Goal: Task Accomplishment & Management: Manage account settings

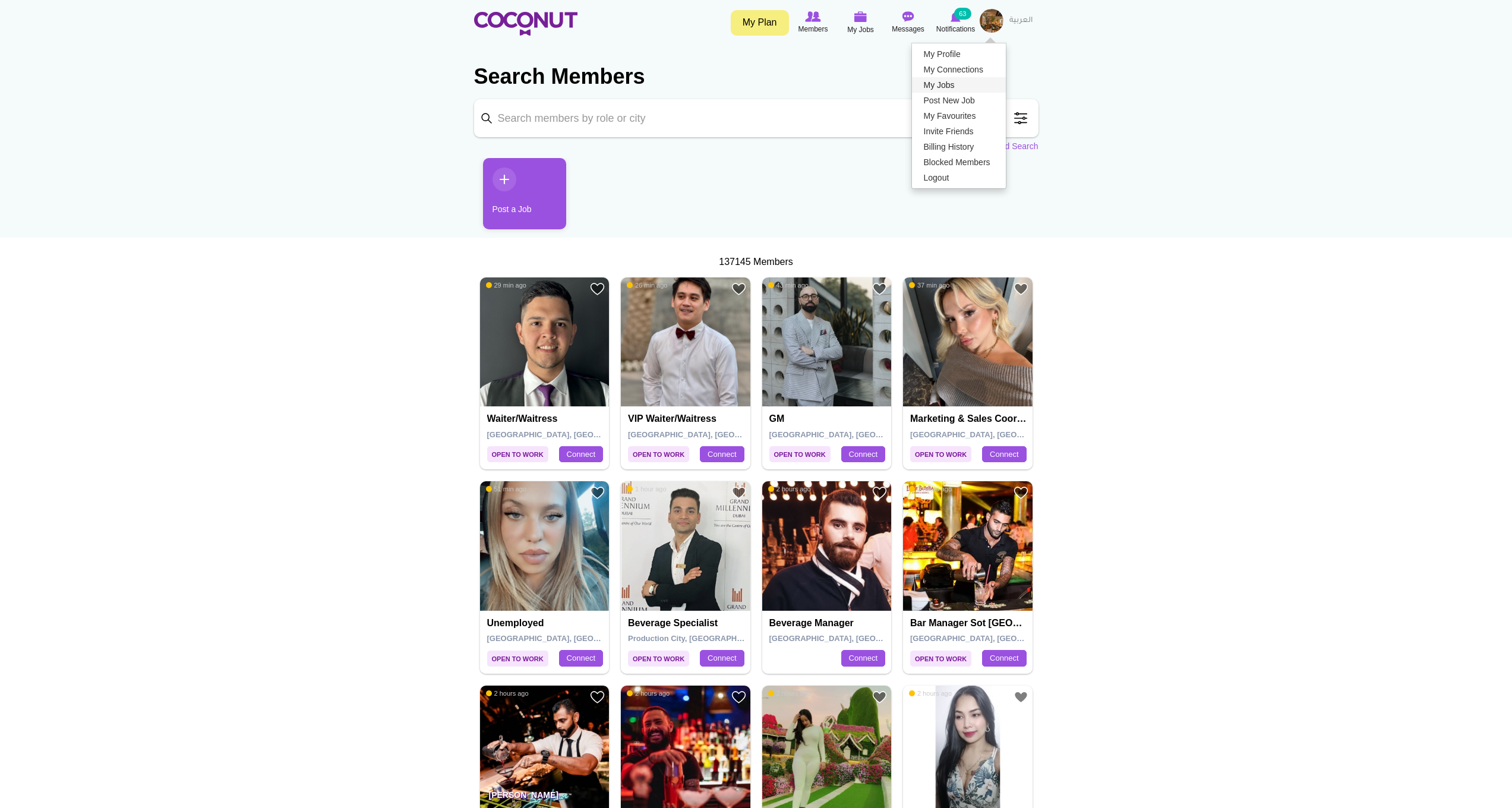
click at [951, 90] on link "My Jobs" at bounding box center [959, 84] width 94 height 15
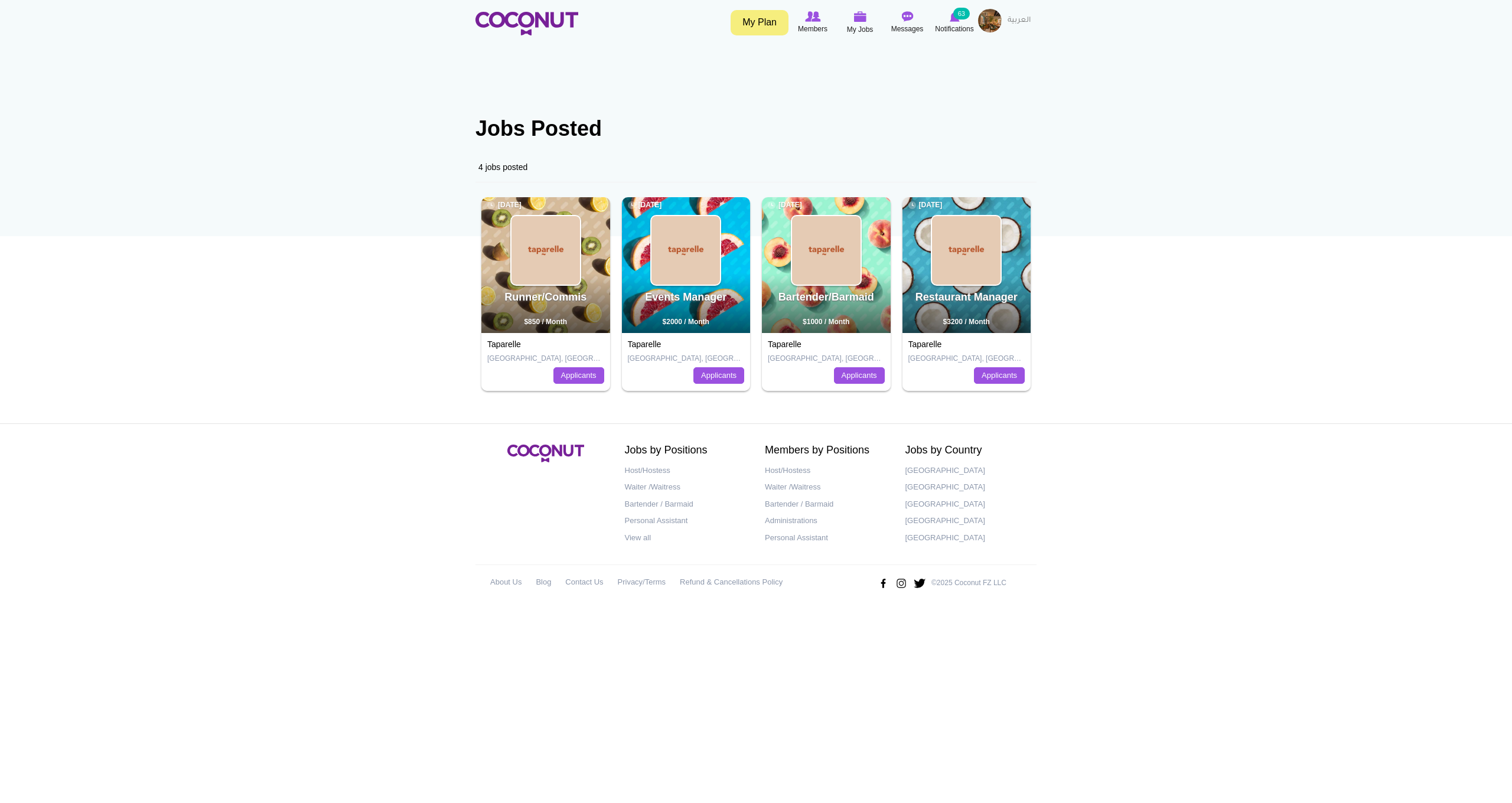
click at [937, 342] on link "Taparelle" at bounding box center [925, 344] width 34 height 9
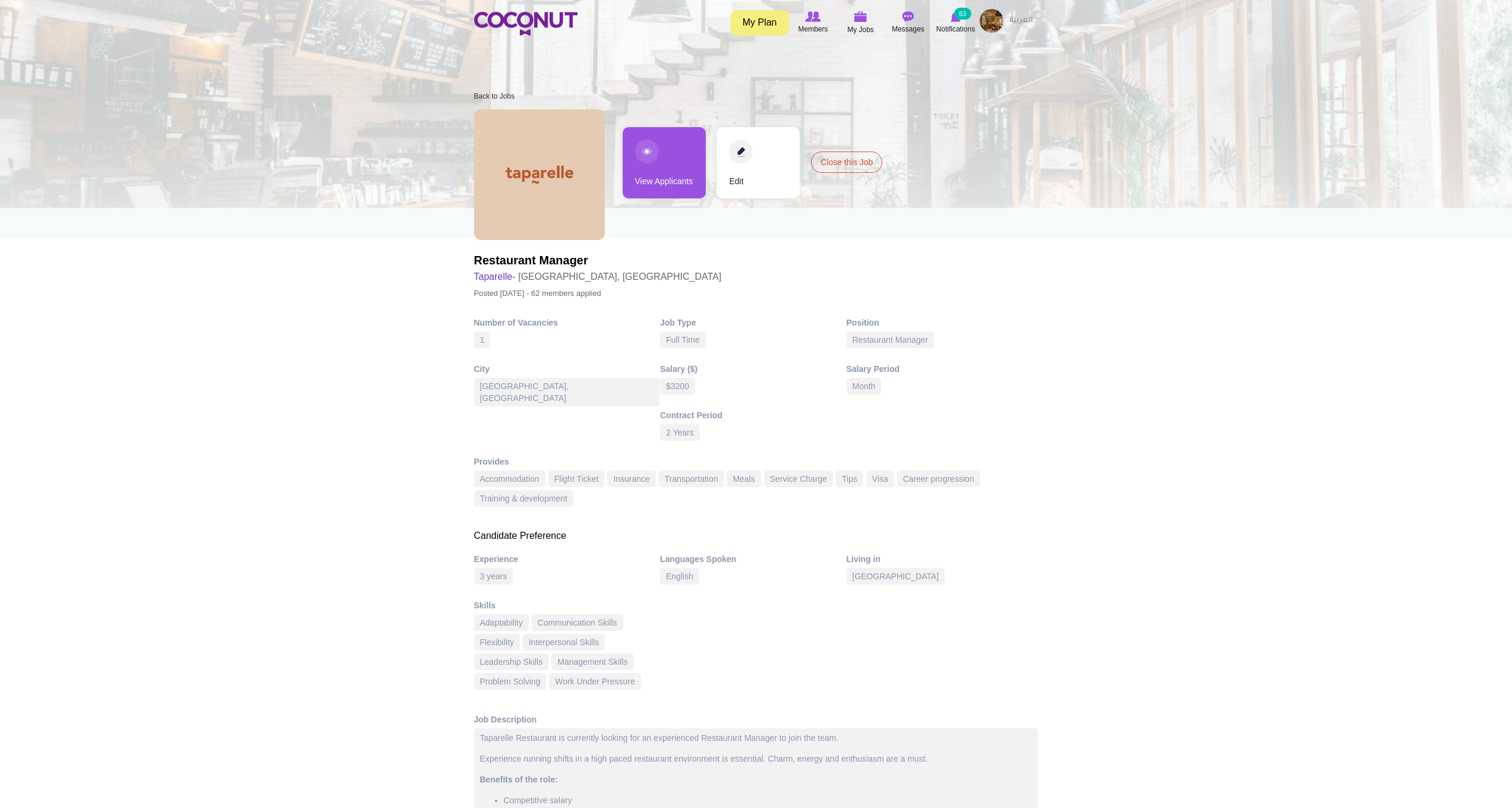
click at [677, 189] on link "View Applicants" at bounding box center [664, 162] width 83 height 71
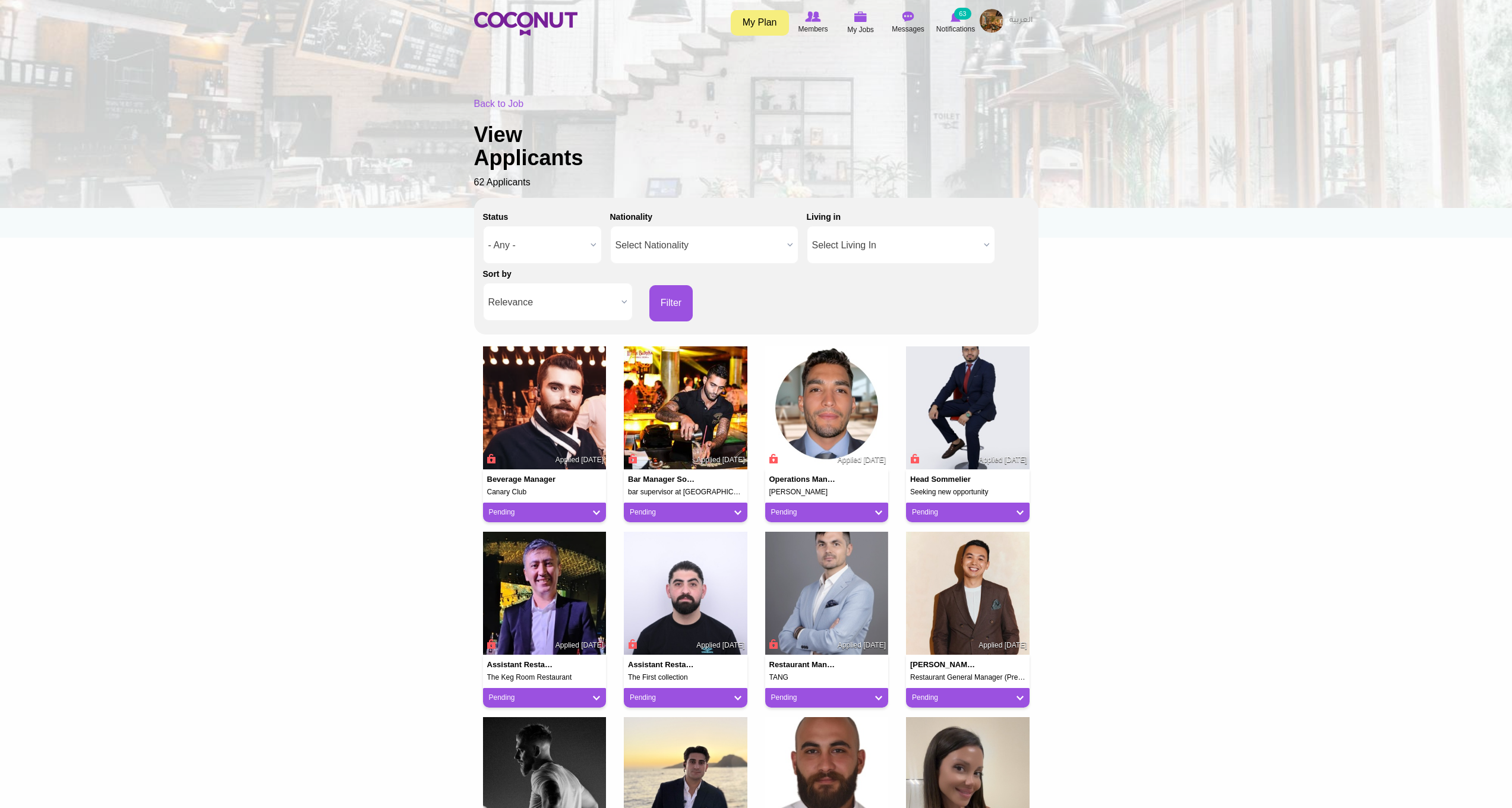
drag, startPoint x: 995, startPoint y: 12, endPoint x: 985, endPoint y: 17, distance: 11.2
click at [995, 12] on img at bounding box center [992, 21] width 23 height 23
click at [958, 87] on link "My Jobs" at bounding box center [959, 84] width 94 height 15
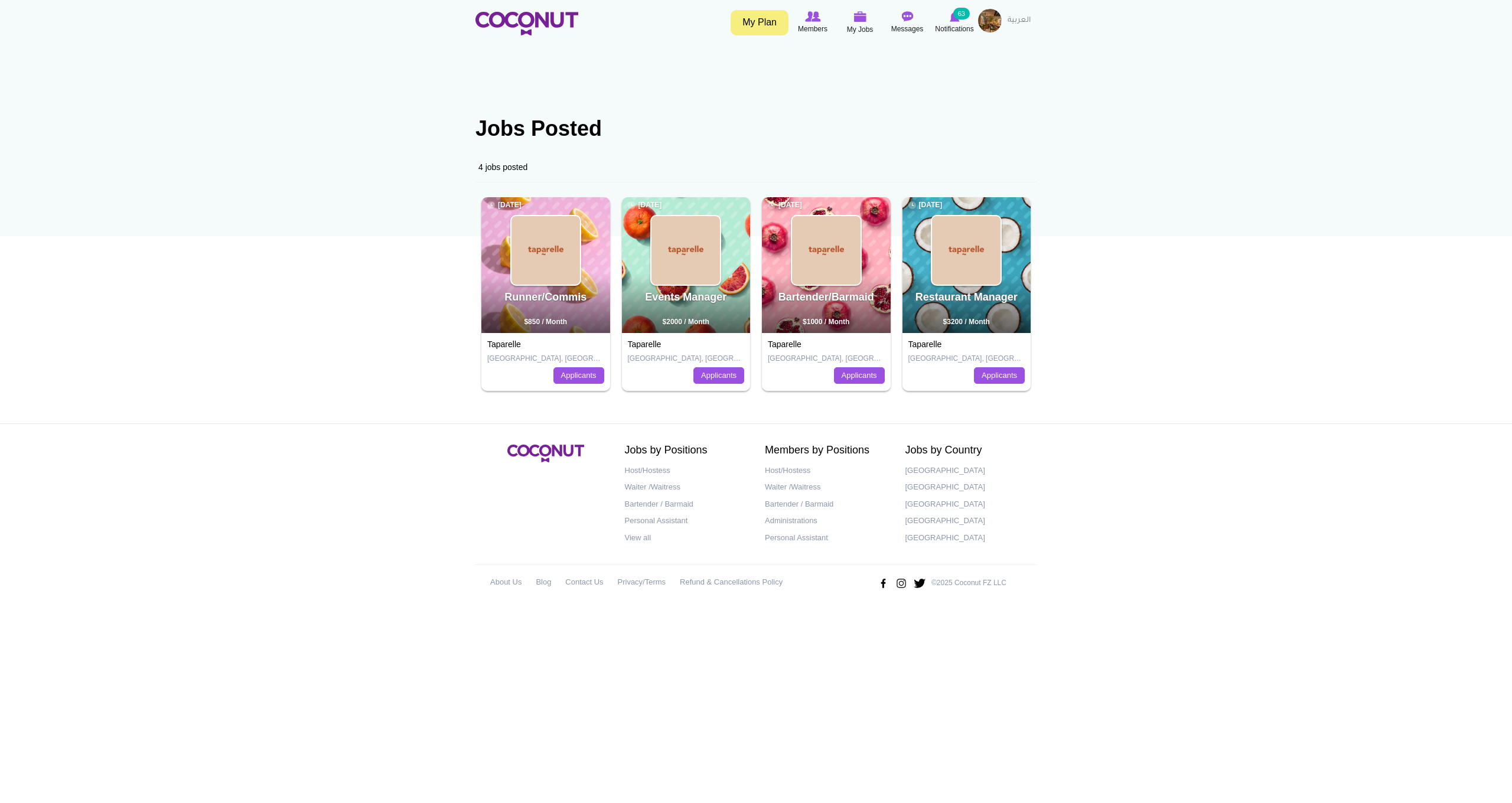
click at [924, 348] on link "Taparelle" at bounding box center [925, 344] width 34 height 9
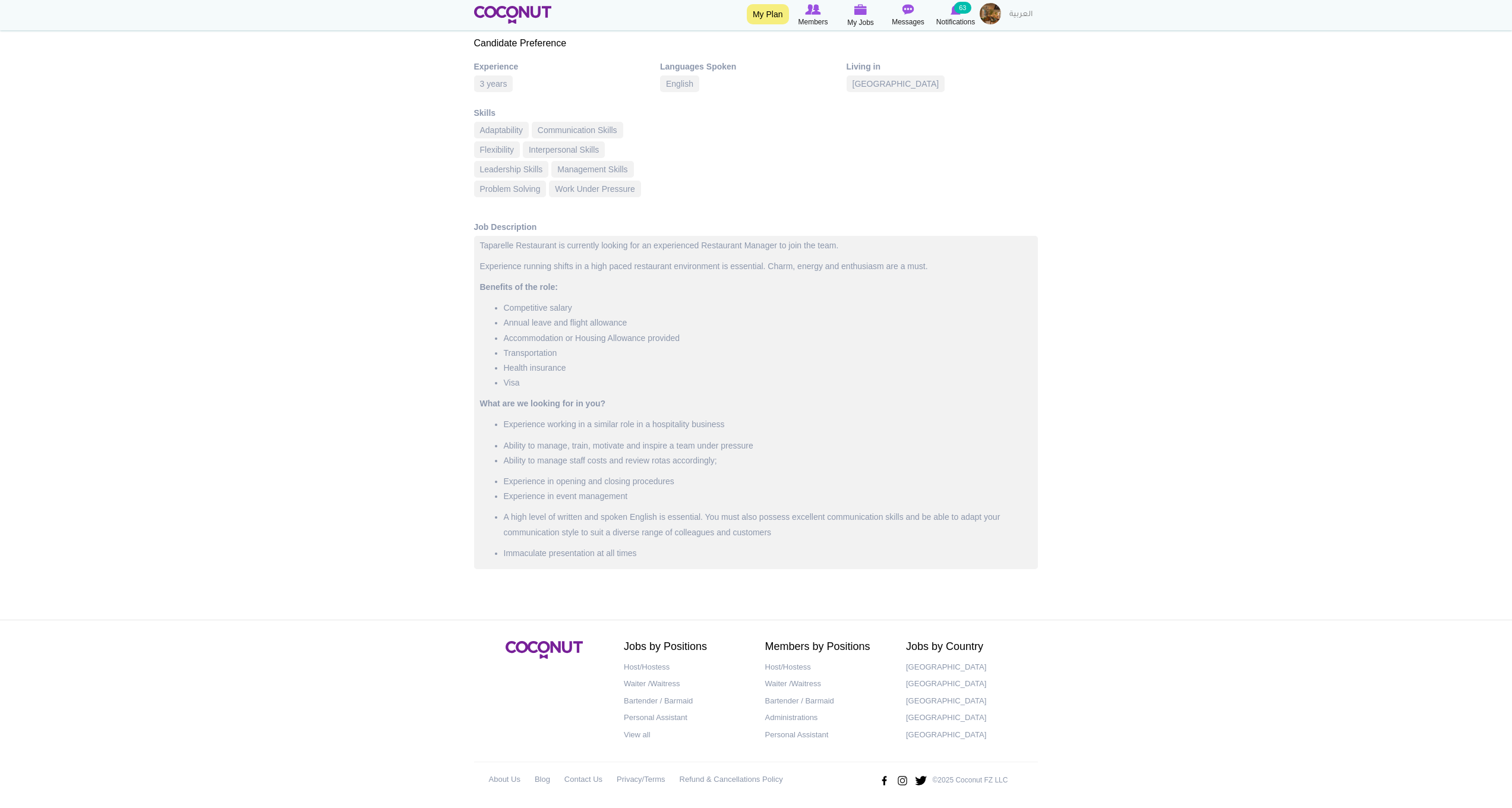
scroll to position [54, 0]
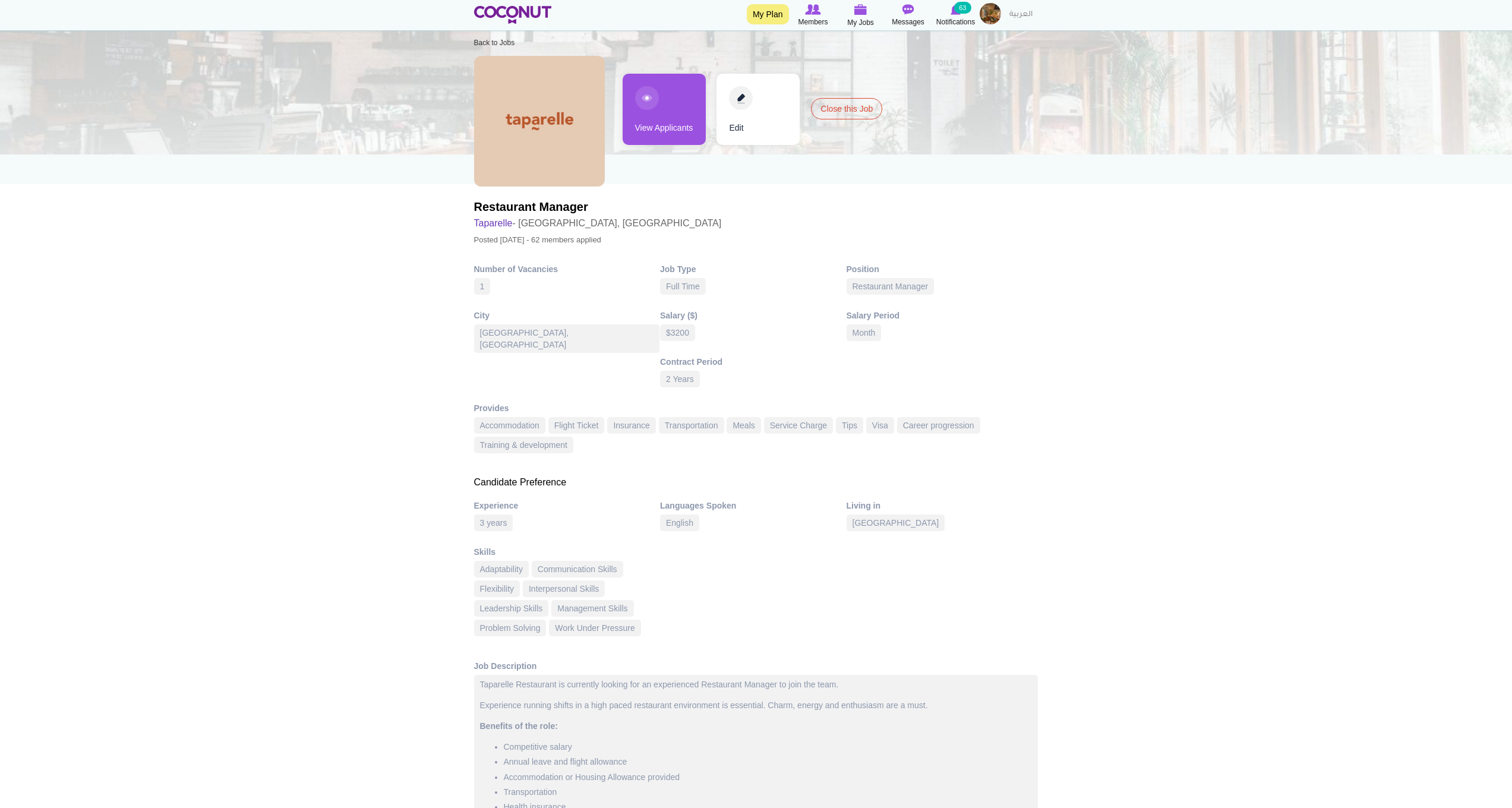
click at [644, 99] on link "View Applicants" at bounding box center [664, 109] width 83 height 71
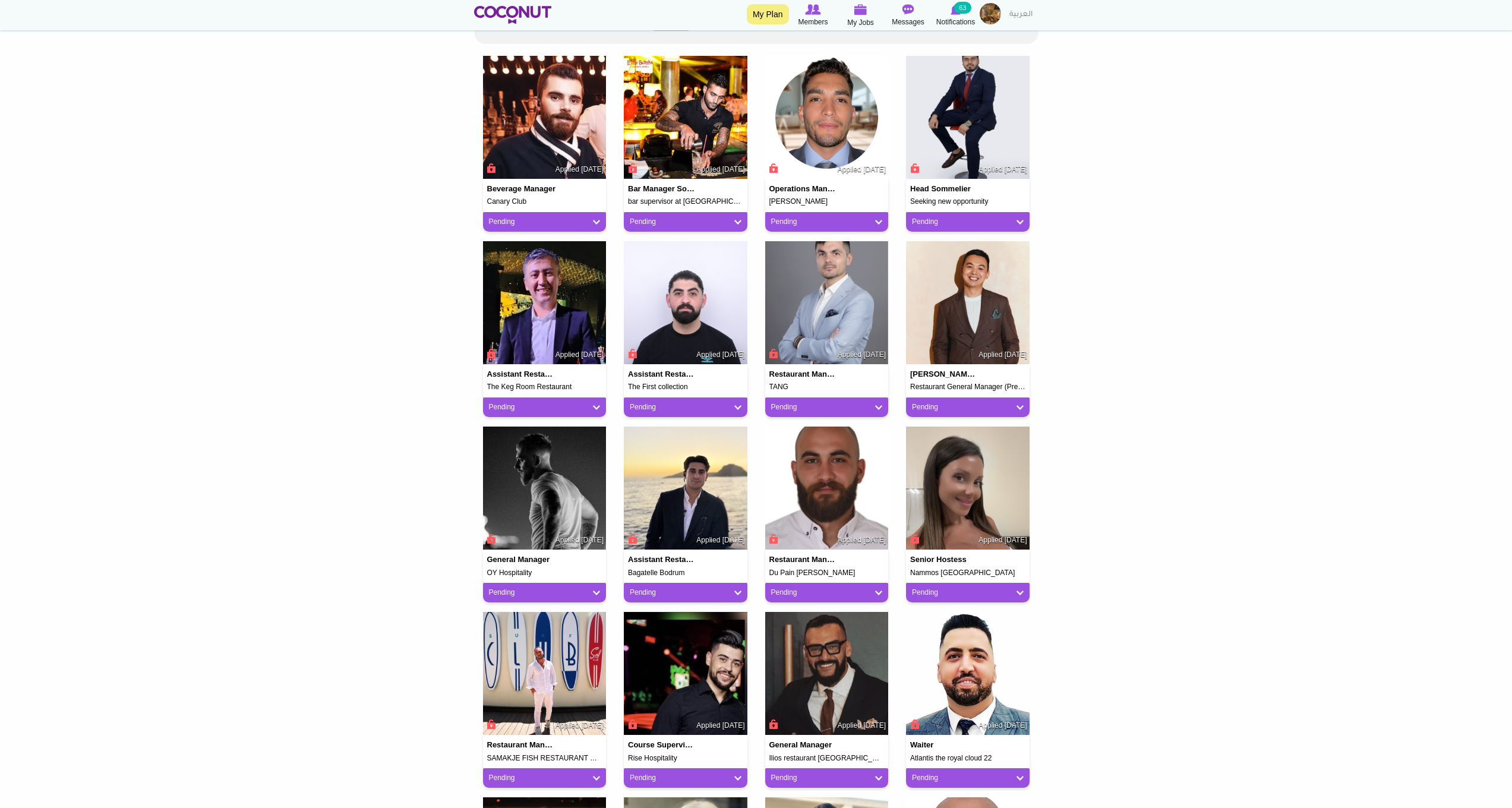
scroll to position [692, 0]
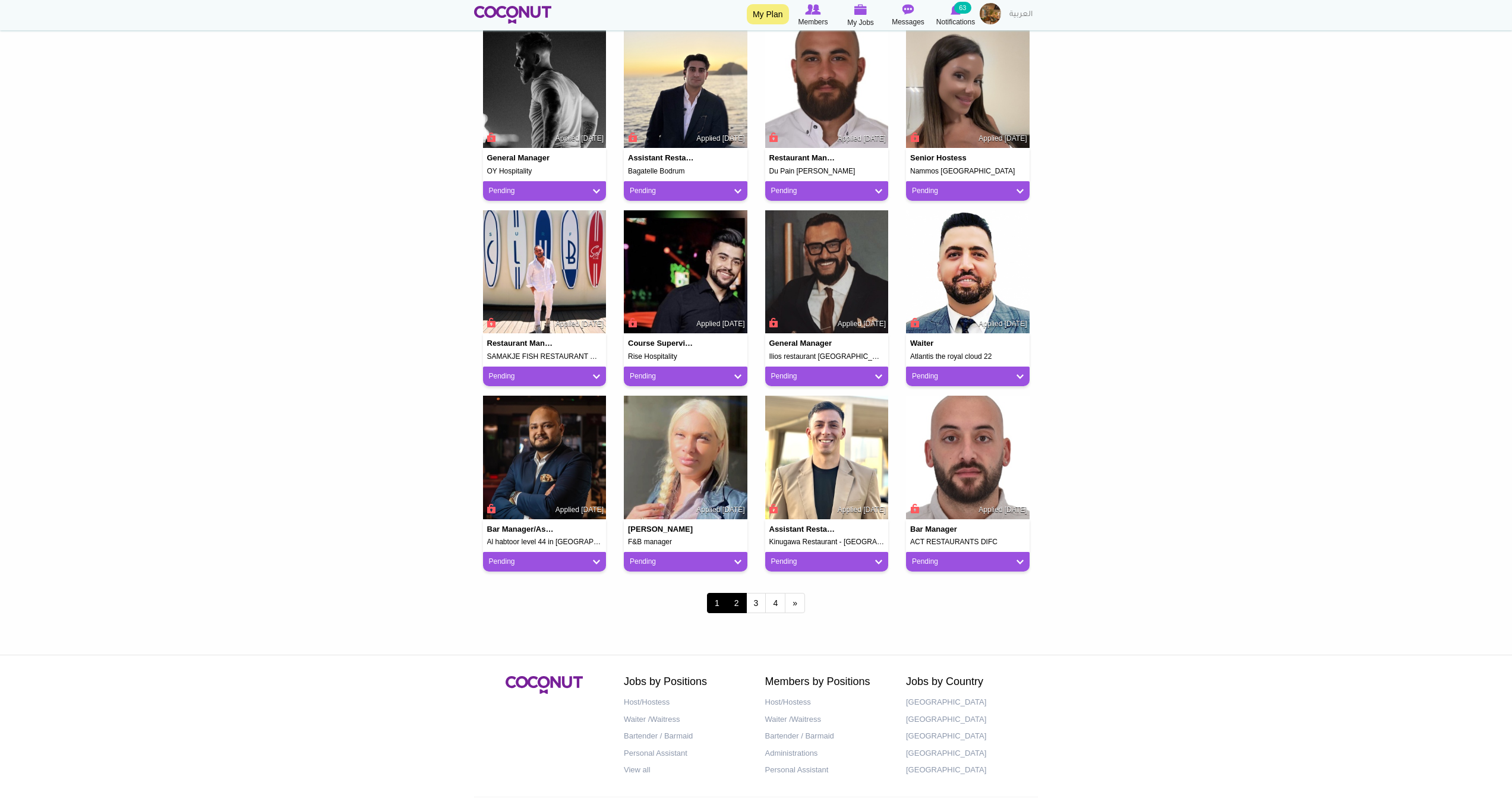
click at [732, 600] on link "2" at bounding box center [737, 603] width 21 height 21
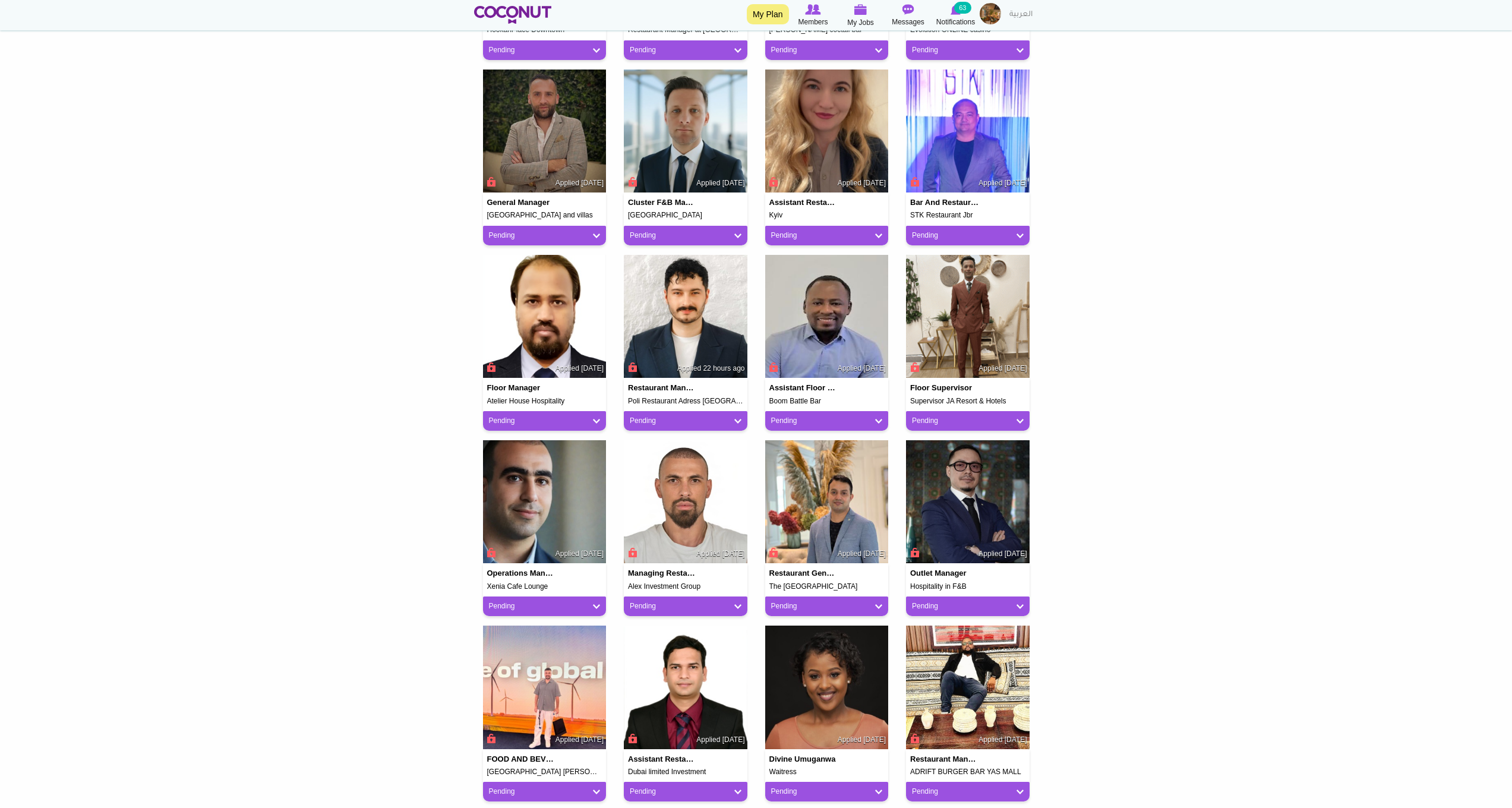
scroll to position [724, 0]
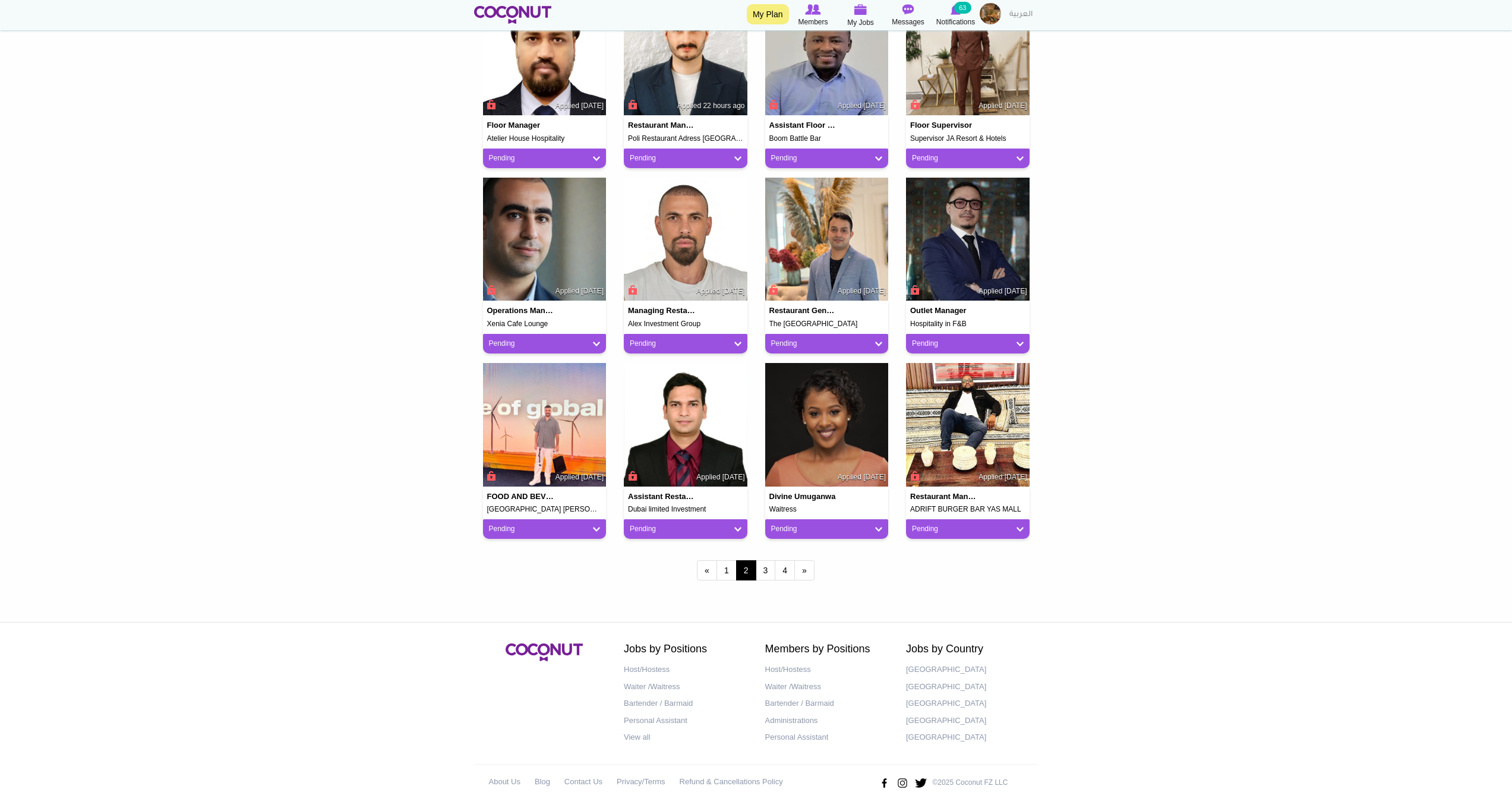
click at [818, 464] on img at bounding box center [826, 425] width 123 height 123
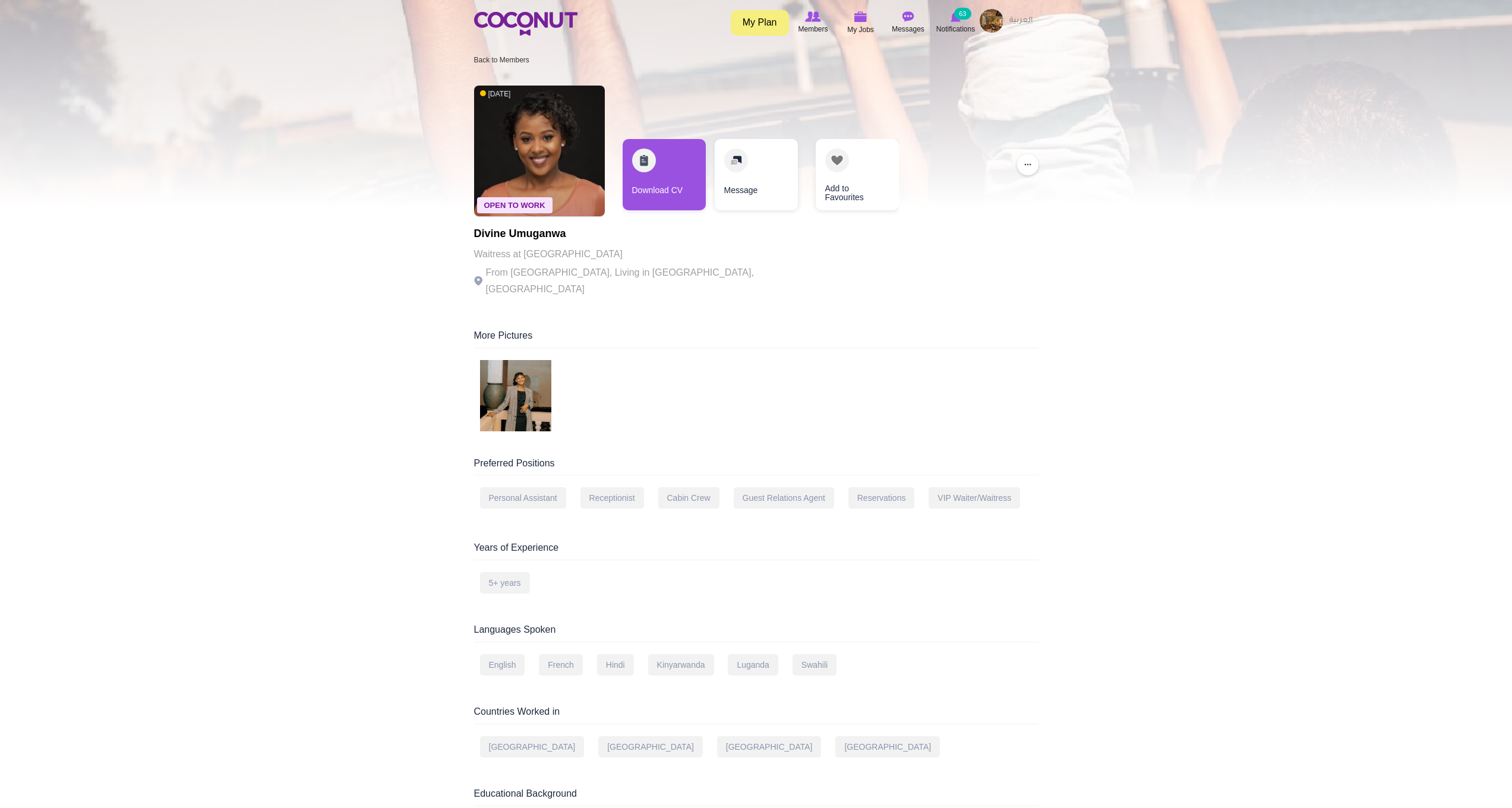
click at [516, 390] on img at bounding box center [515, 395] width 71 height 71
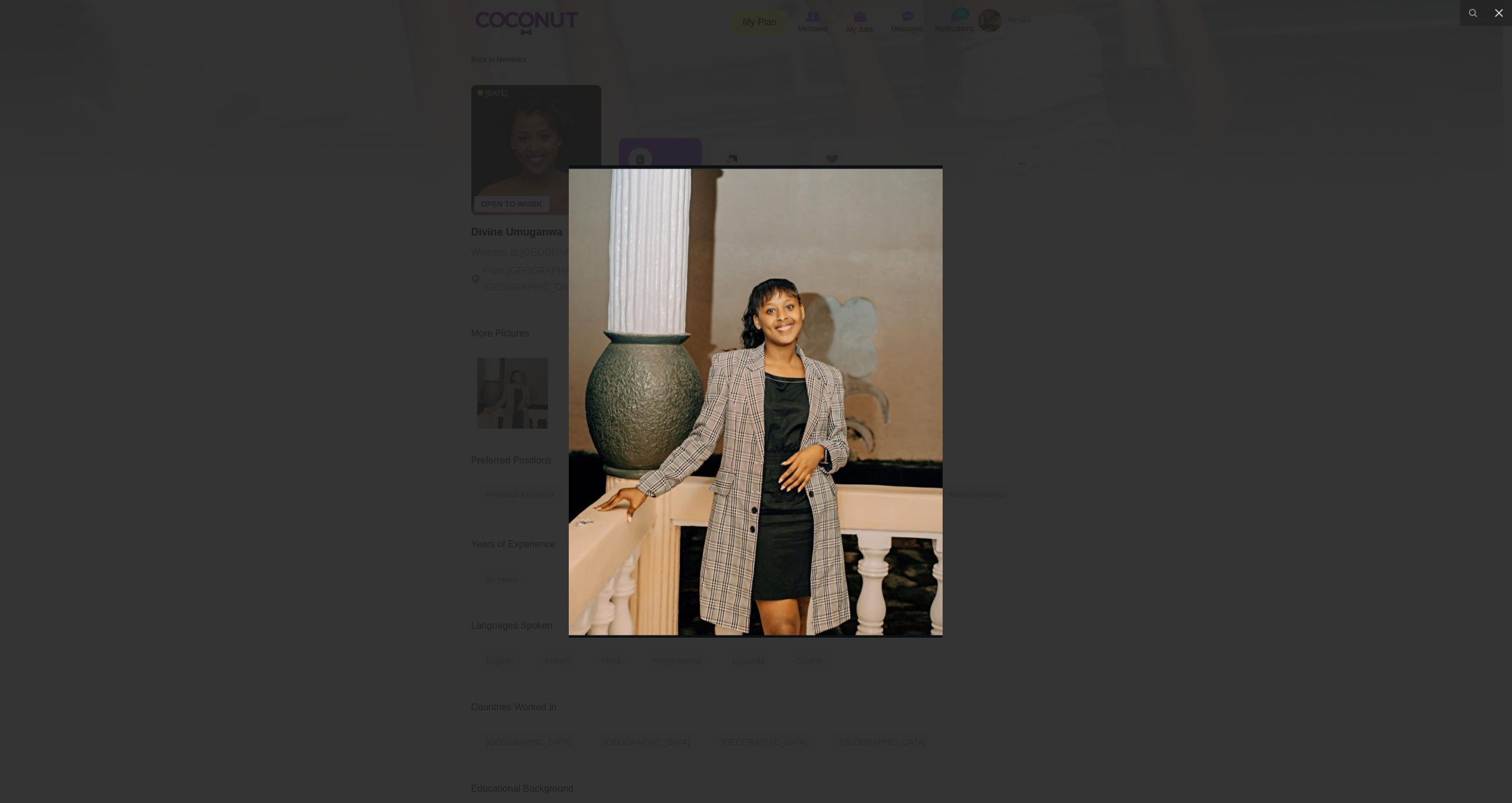
click at [800, 317] on img at bounding box center [755, 401] width 374 height 472
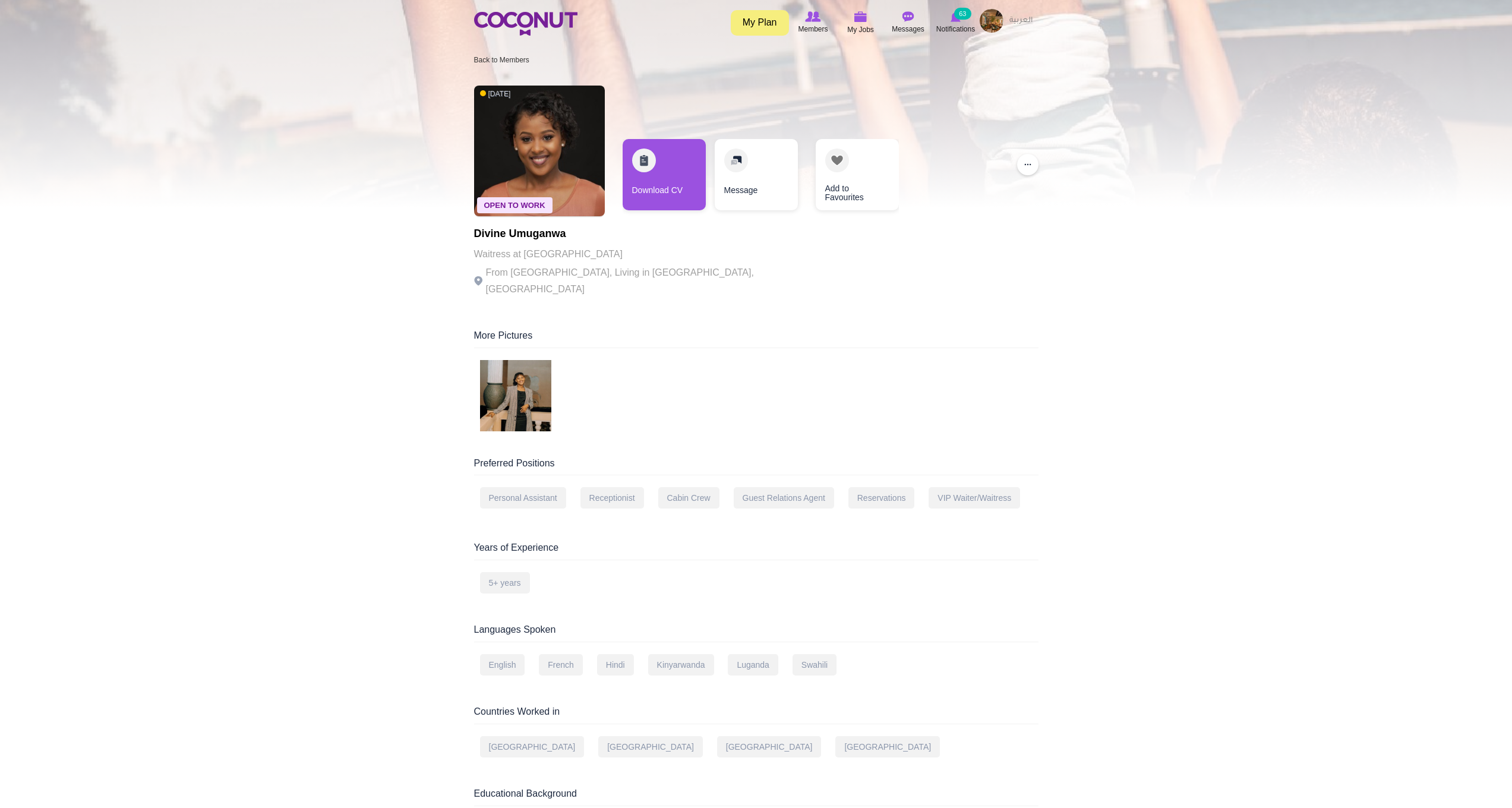
click at [513, 366] on img at bounding box center [515, 395] width 71 height 71
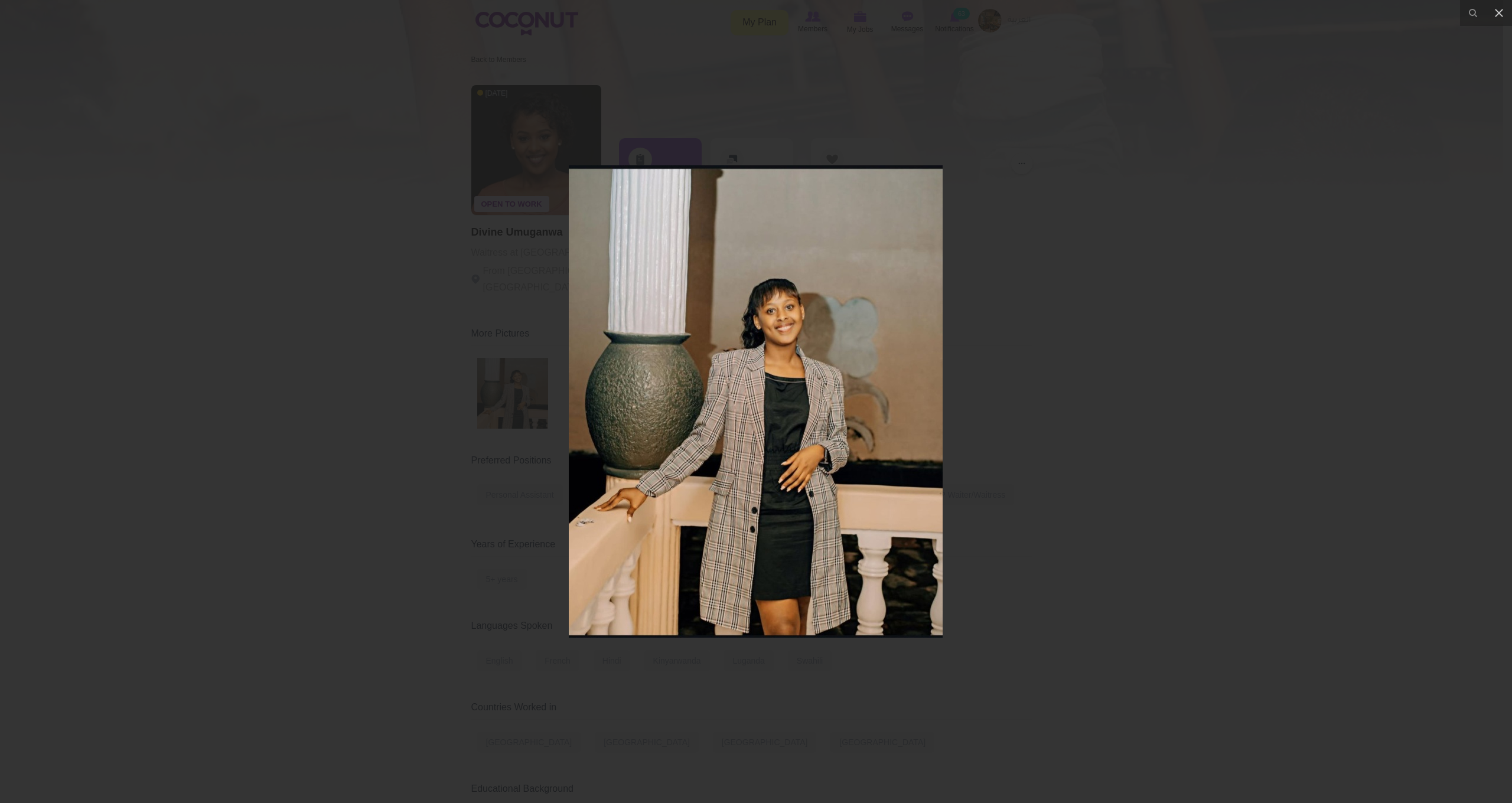
click at [763, 314] on img at bounding box center [755, 401] width 374 height 472
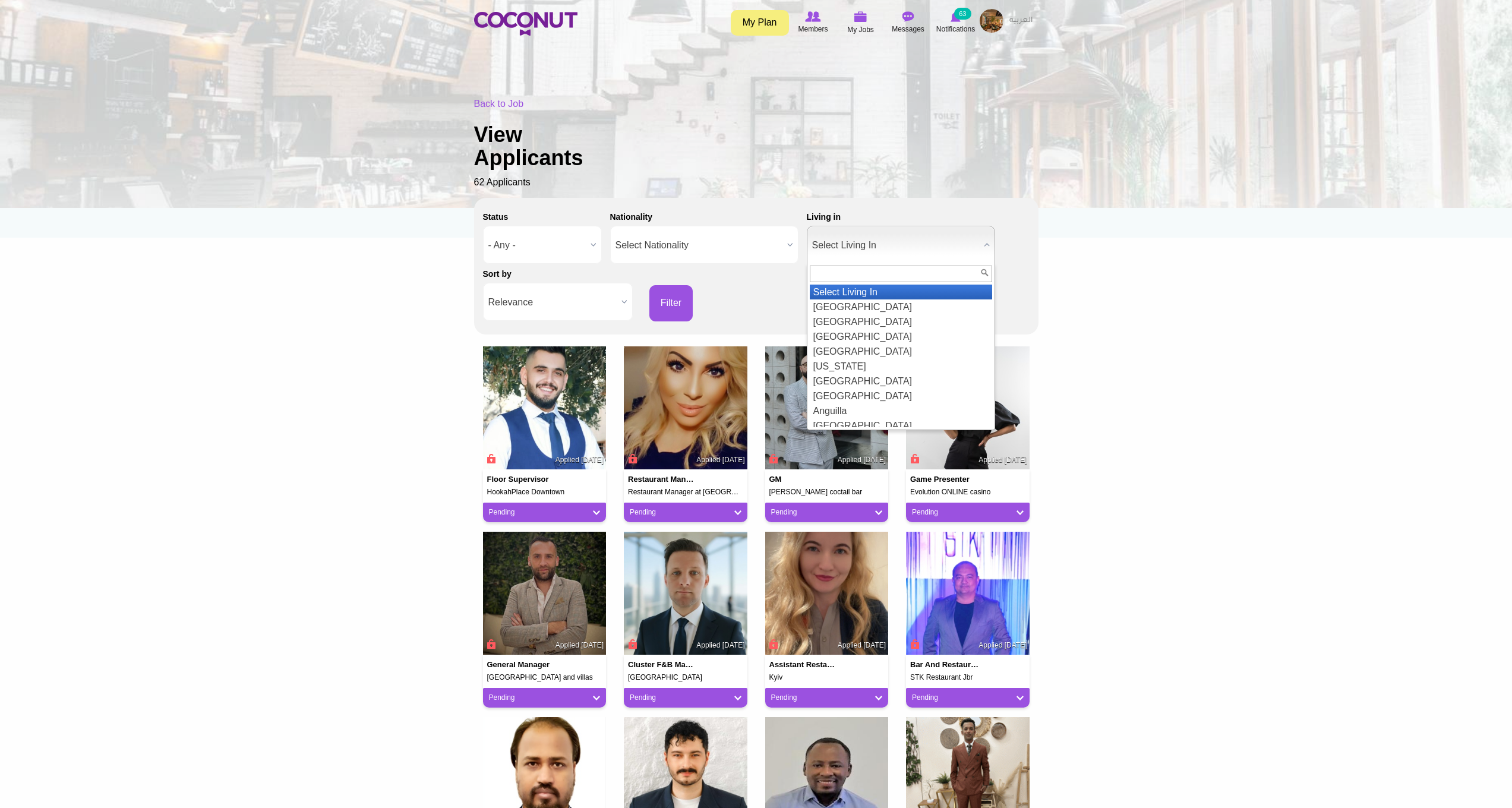
click at [895, 239] on span "Select Living In" at bounding box center [895, 245] width 167 height 38
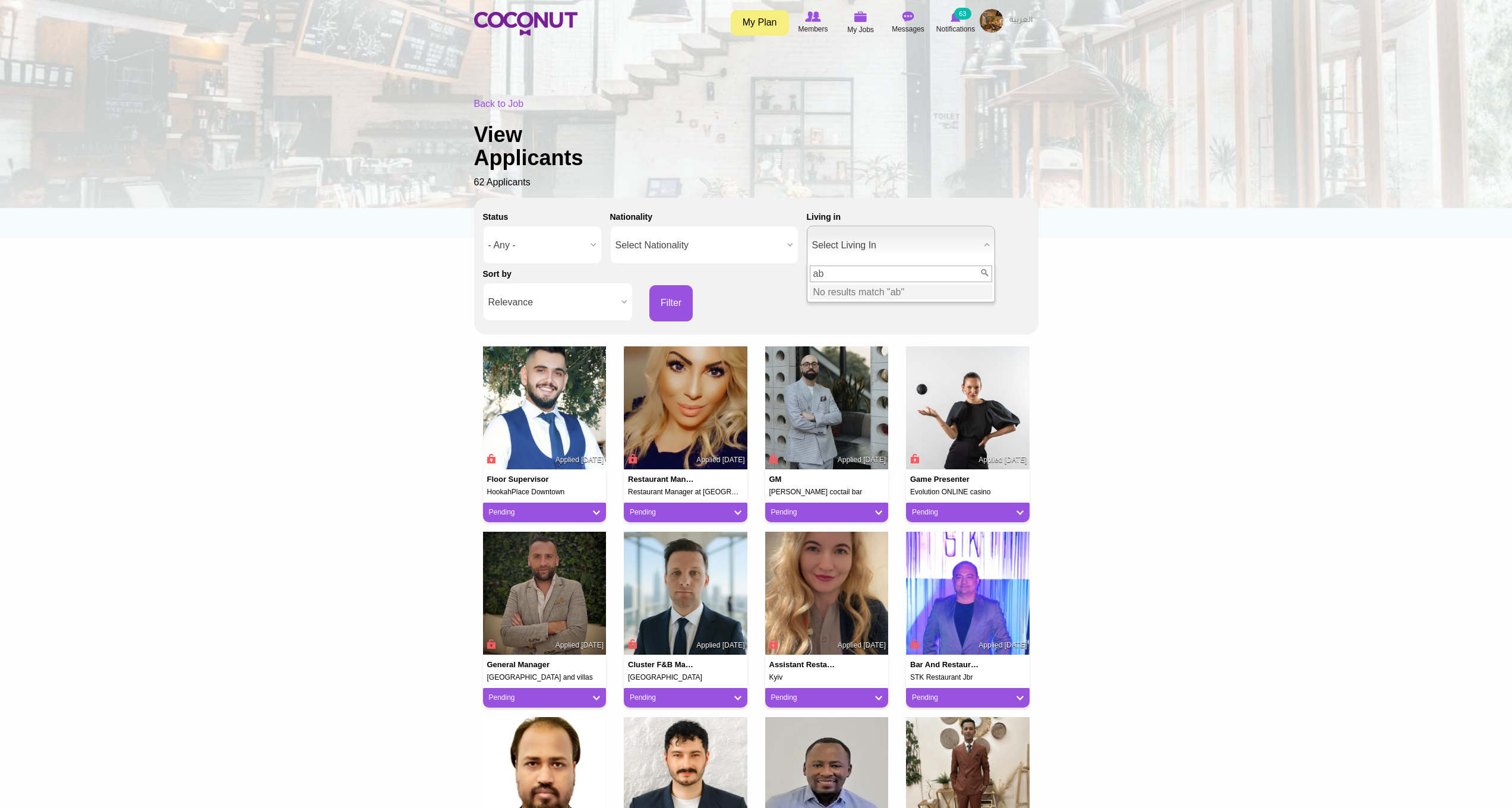
type input "a"
type input "unit"
click at [848, 288] on li "Unit ed Arab Emirates" at bounding box center [901, 292] width 182 height 15
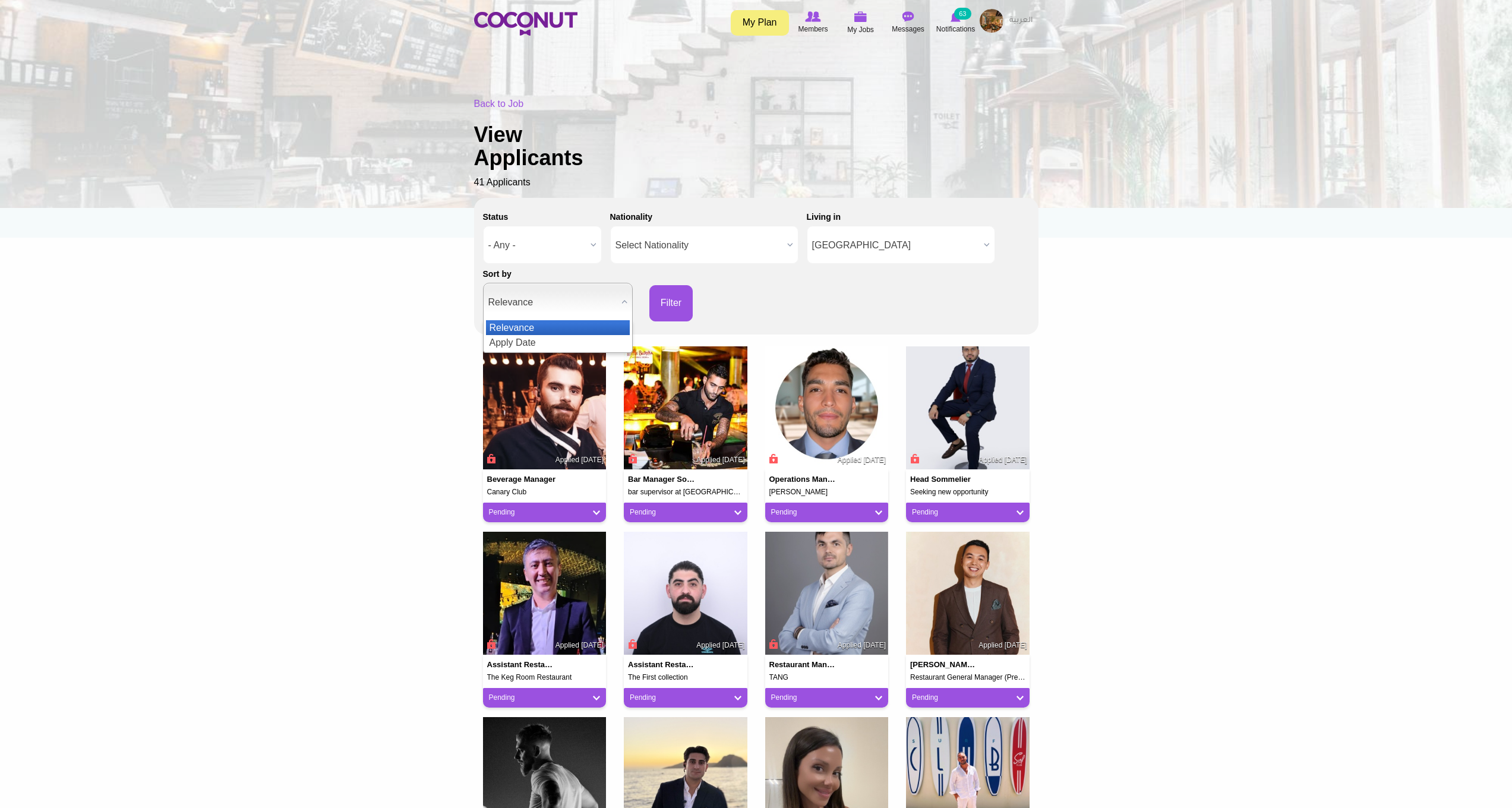
click at [612, 309] on span "Relevance" at bounding box center [552, 302] width 128 height 38
drag, startPoint x: 600, startPoint y: 331, endPoint x: 599, endPoint y: 338, distance: 7.1
click at [600, 338] on ul "Relevance Apply Date" at bounding box center [556, 335] width 146 height 29
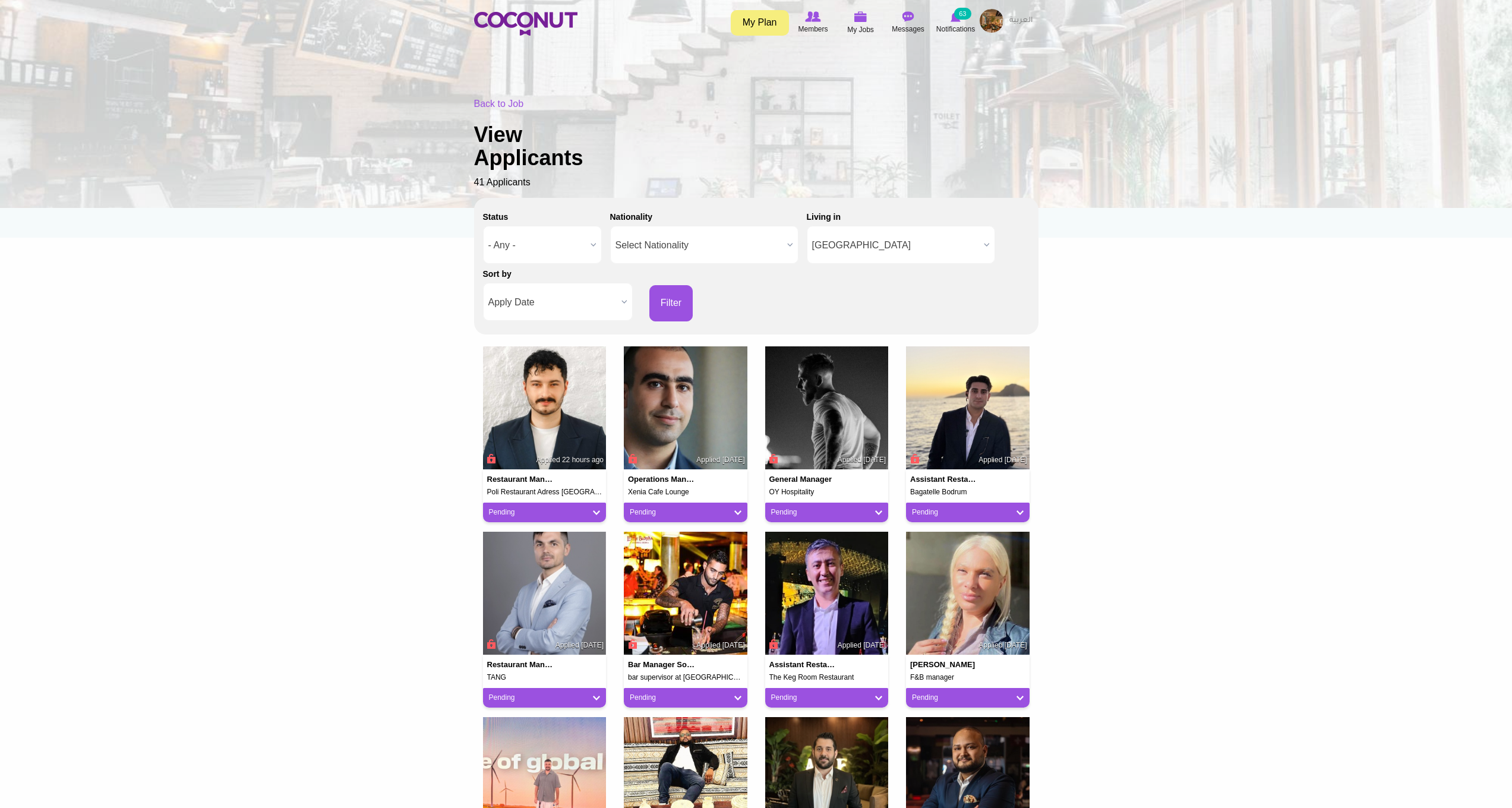
click at [572, 253] on span "- Any -" at bounding box center [537, 245] width 98 height 38
click at [553, 267] on li "- Any -" at bounding box center [542, 271] width 113 height 15
click at [675, 304] on button "Filter" at bounding box center [672, 302] width 44 height 36
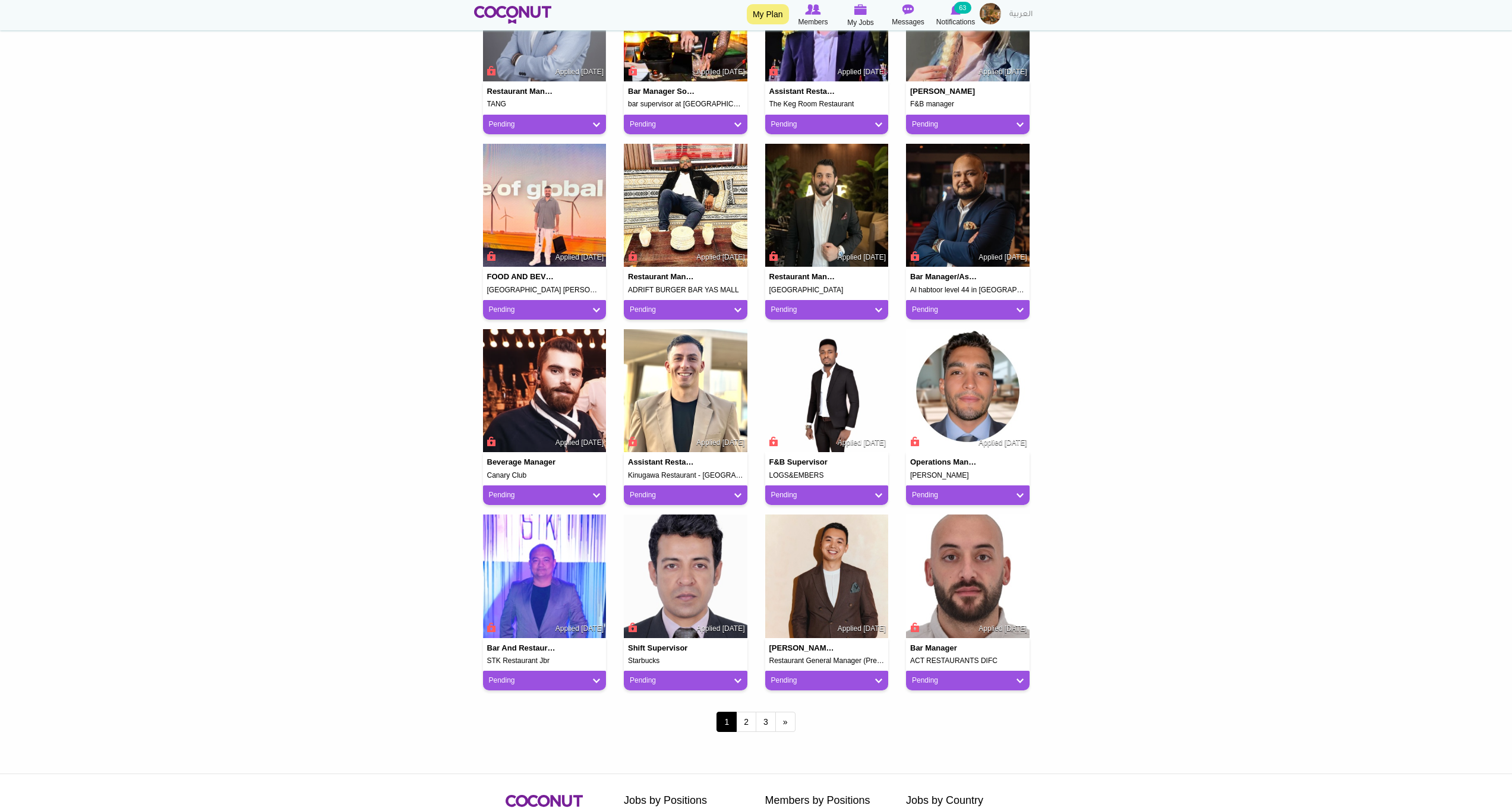
scroll to position [724, 0]
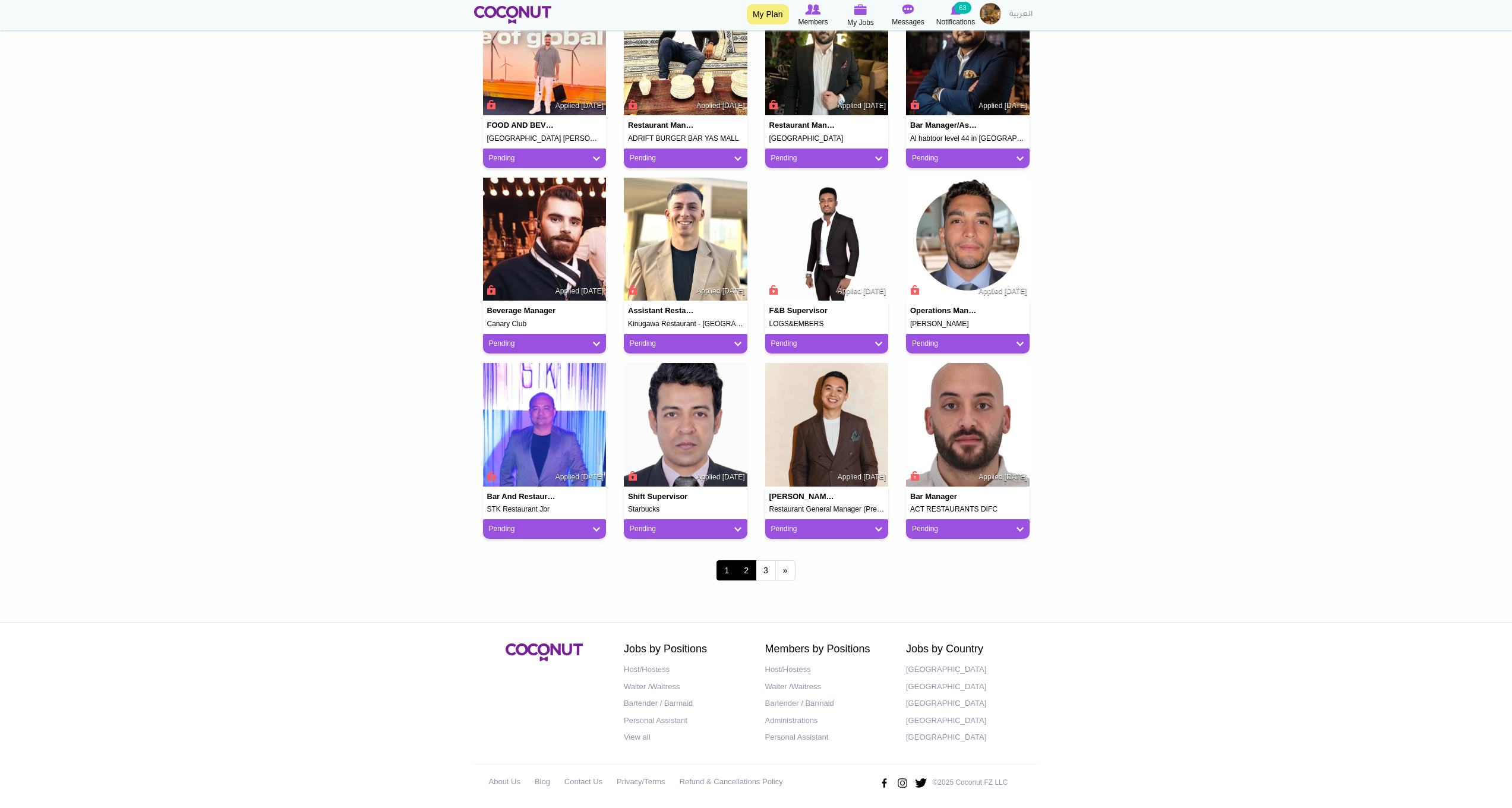
click at [752, 564] on link "2" at bounding box center [746, 570] width 21 height 21
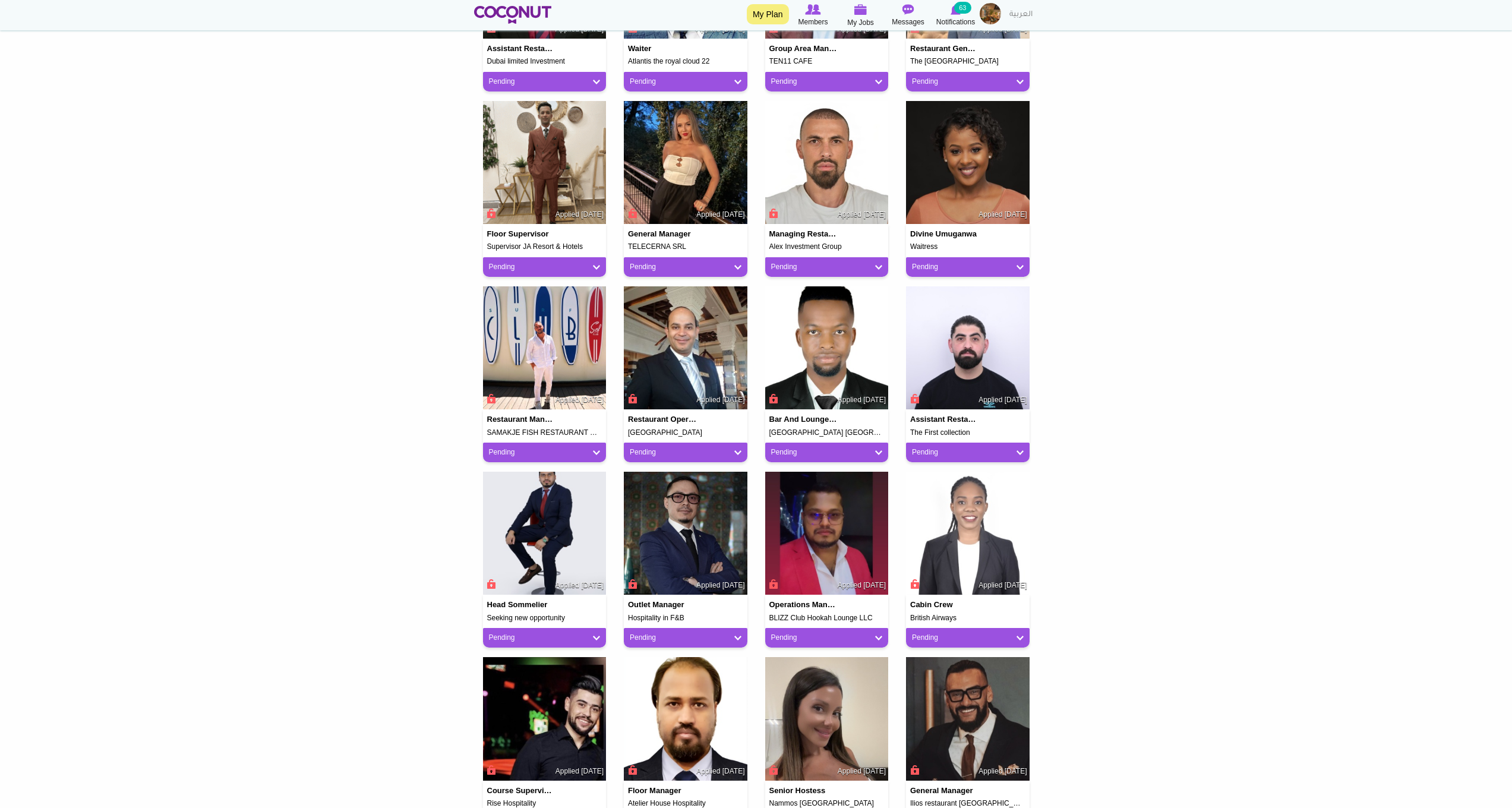
scroll to position [608, 0]
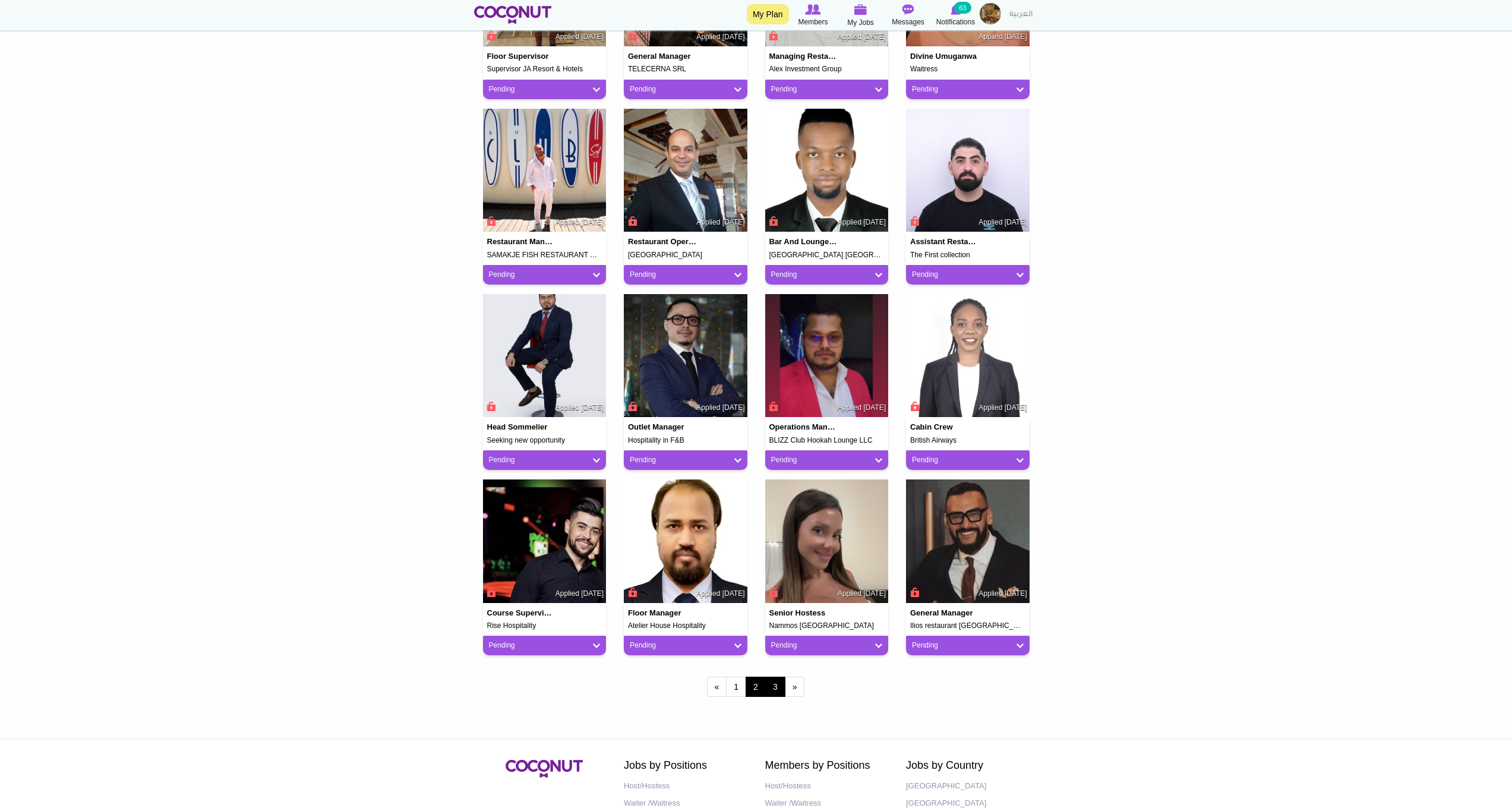
click at [772, 685] on link "3" at bounding box center [775, 687] width 21 height 21
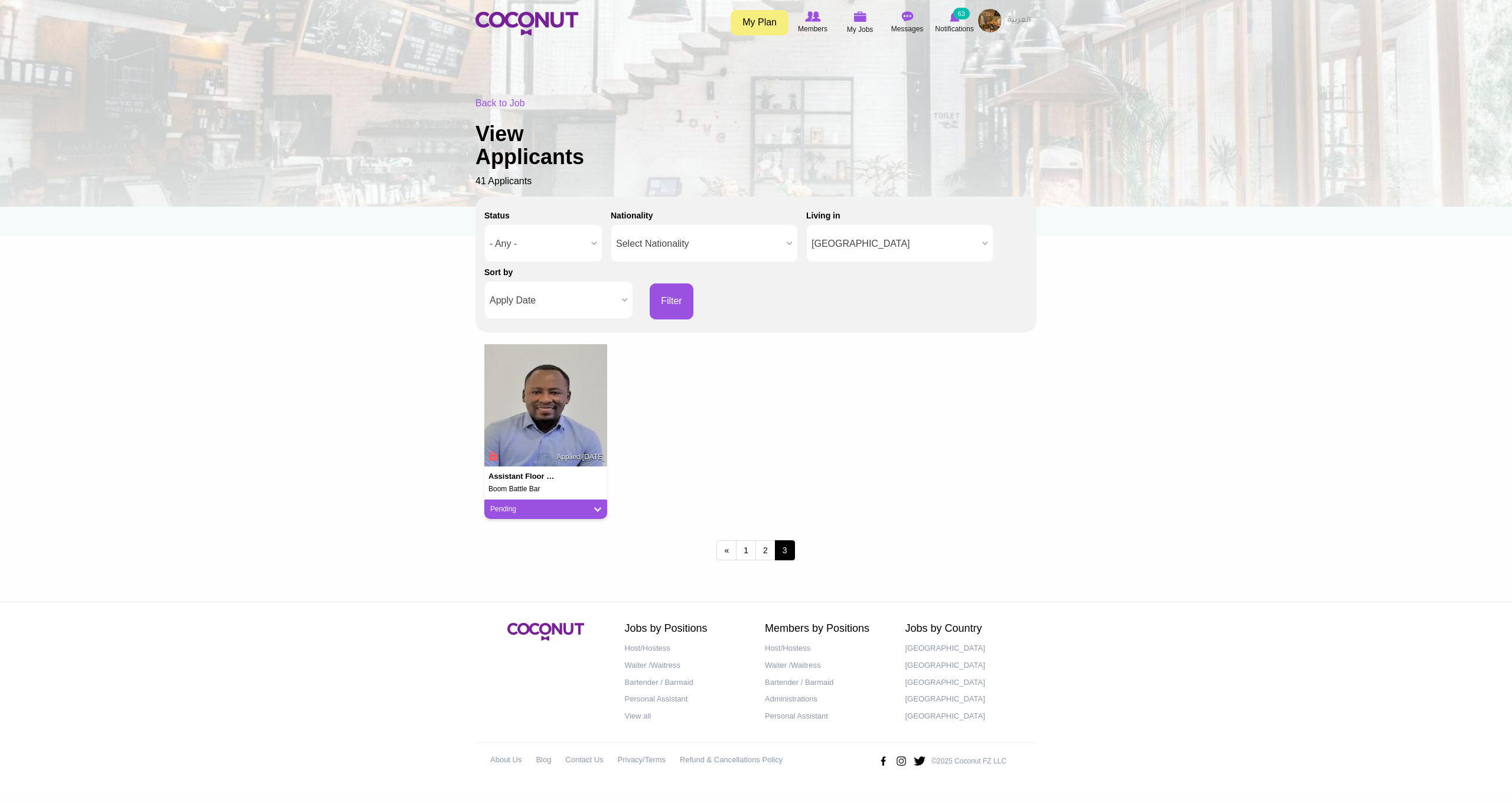
click at [998, 22] on img at bounding box center [990, 20] width 23 height 23
click at [959, 90] on link "My Jobs" at bounding box center [957, 84] width 93 height 15
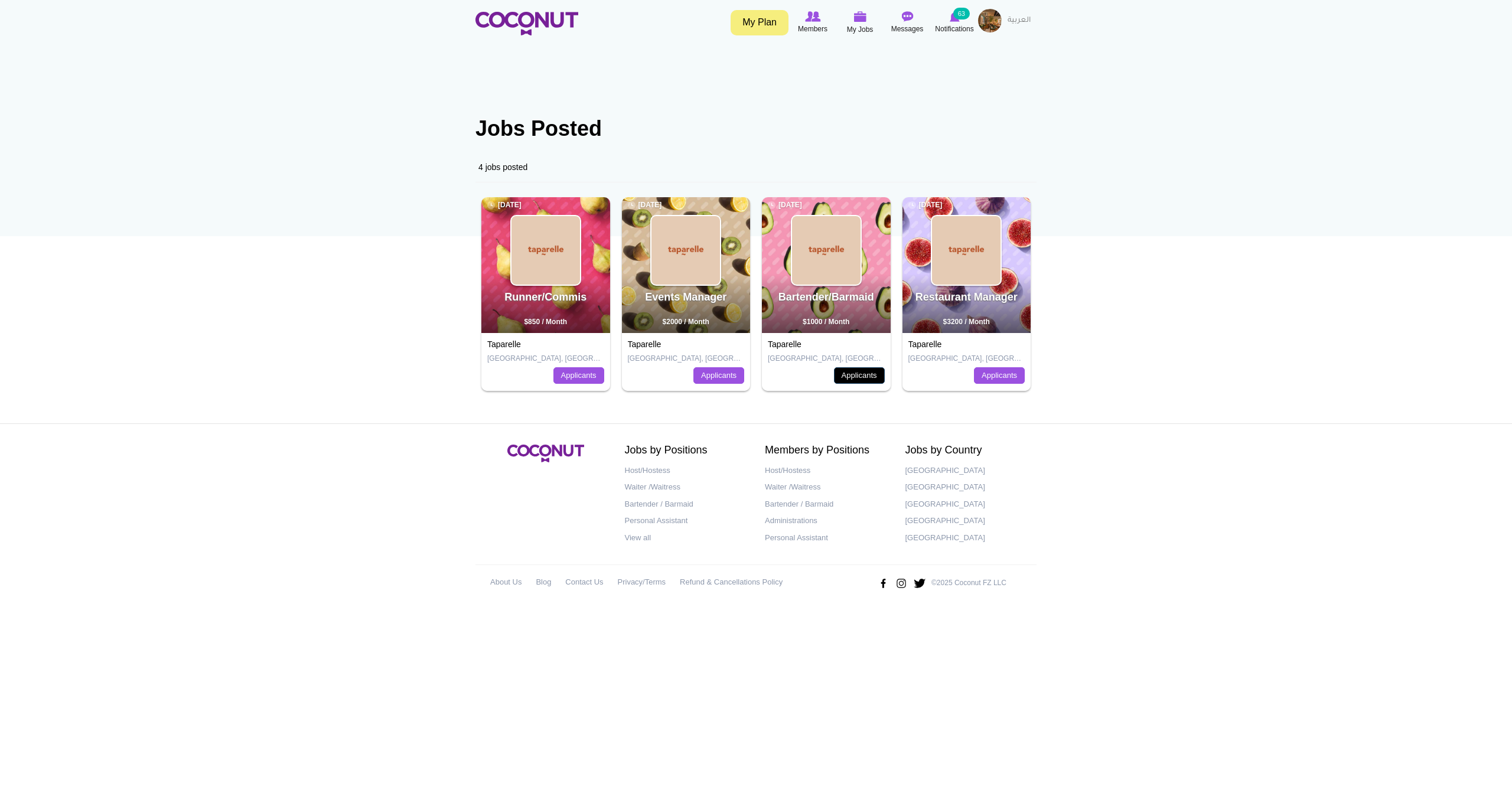
click at [861, 373] on link "Applicants" at bounding box center [860, 375] width 51 height 17
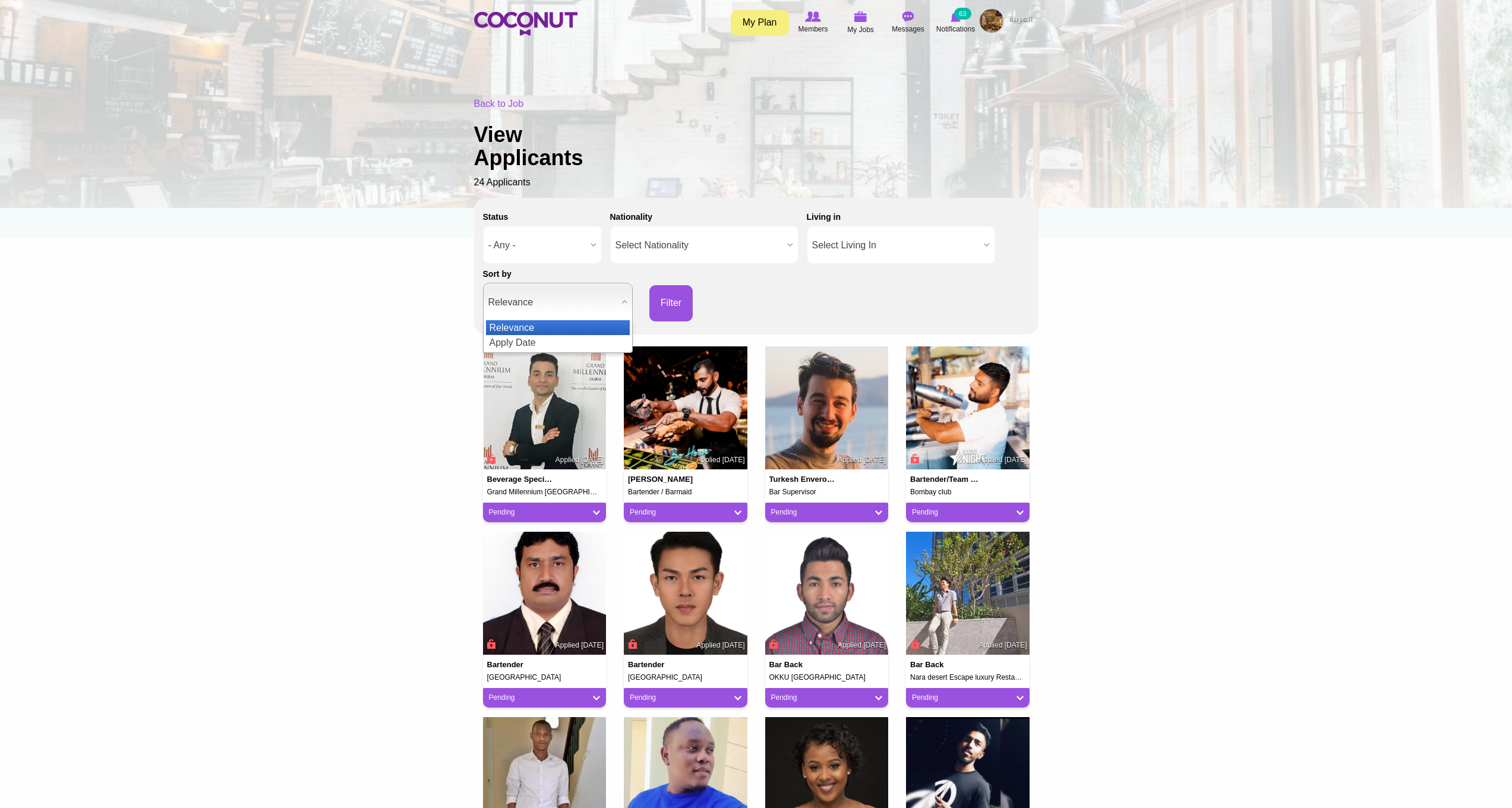
click at [584, 305] on span "Relevance" at bounding box center [552, 302] width 128 height 38
click at [553, 337] on li "Apply Date" at bounding box center [558, 342] width 144 height 15
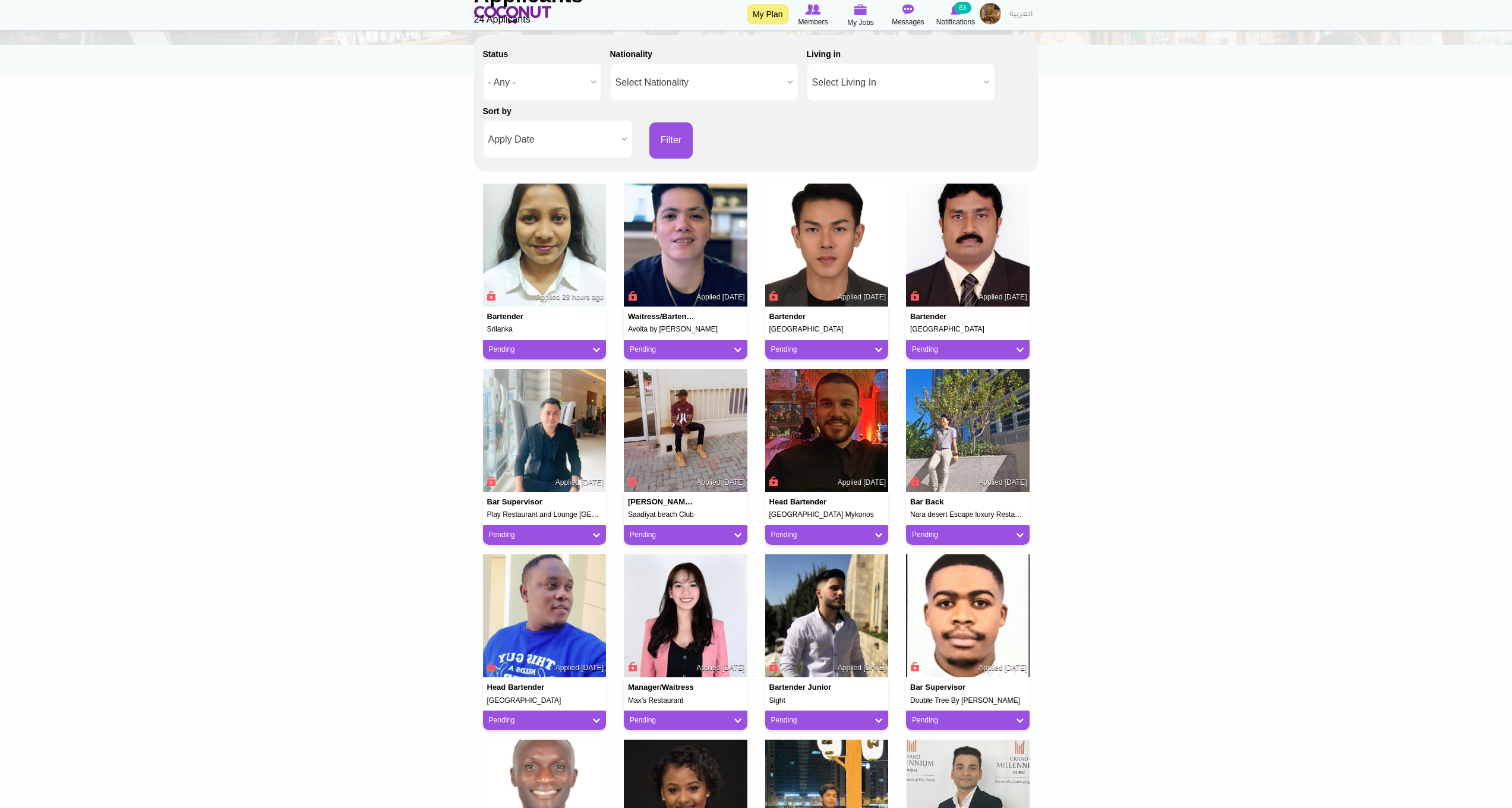
scroll to position [238, 0]
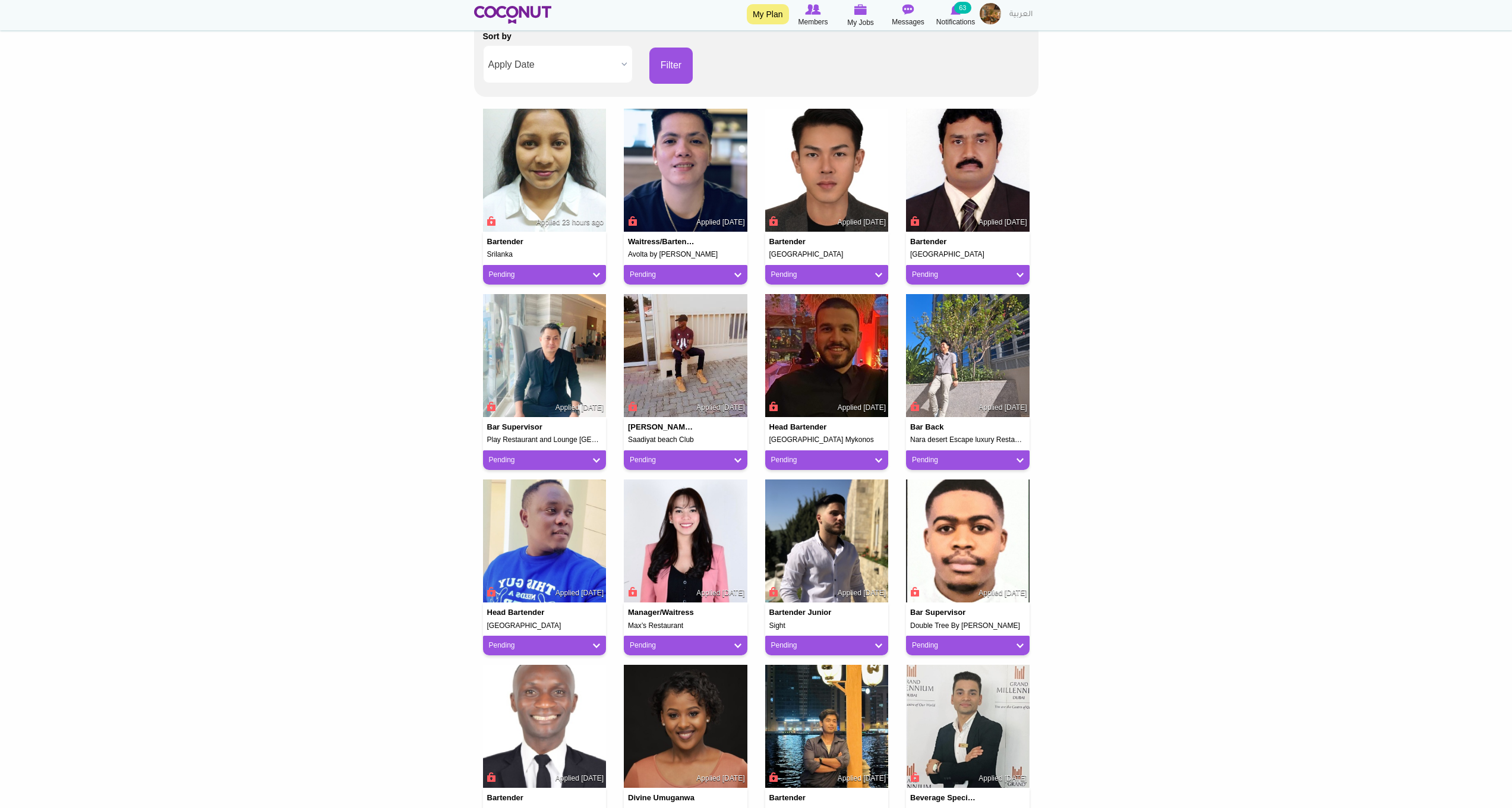
click at [1096, 578] on body "Toggle navigation My Plan Members My Jobs Post a Job Messages Notifications 63 …" at bounding box center [756, 531] width 1512 height 1538
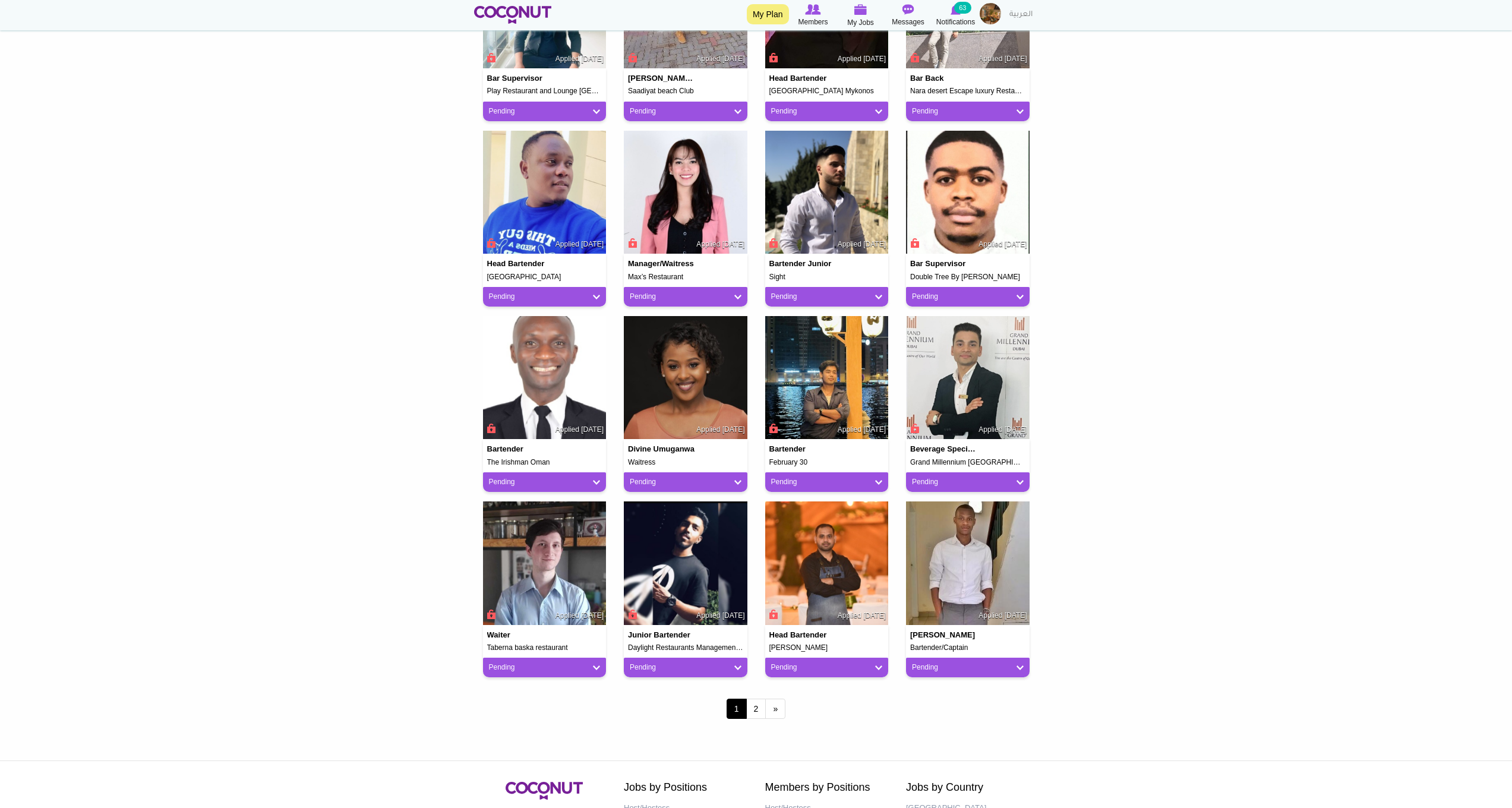
scroll to position [691, 0]
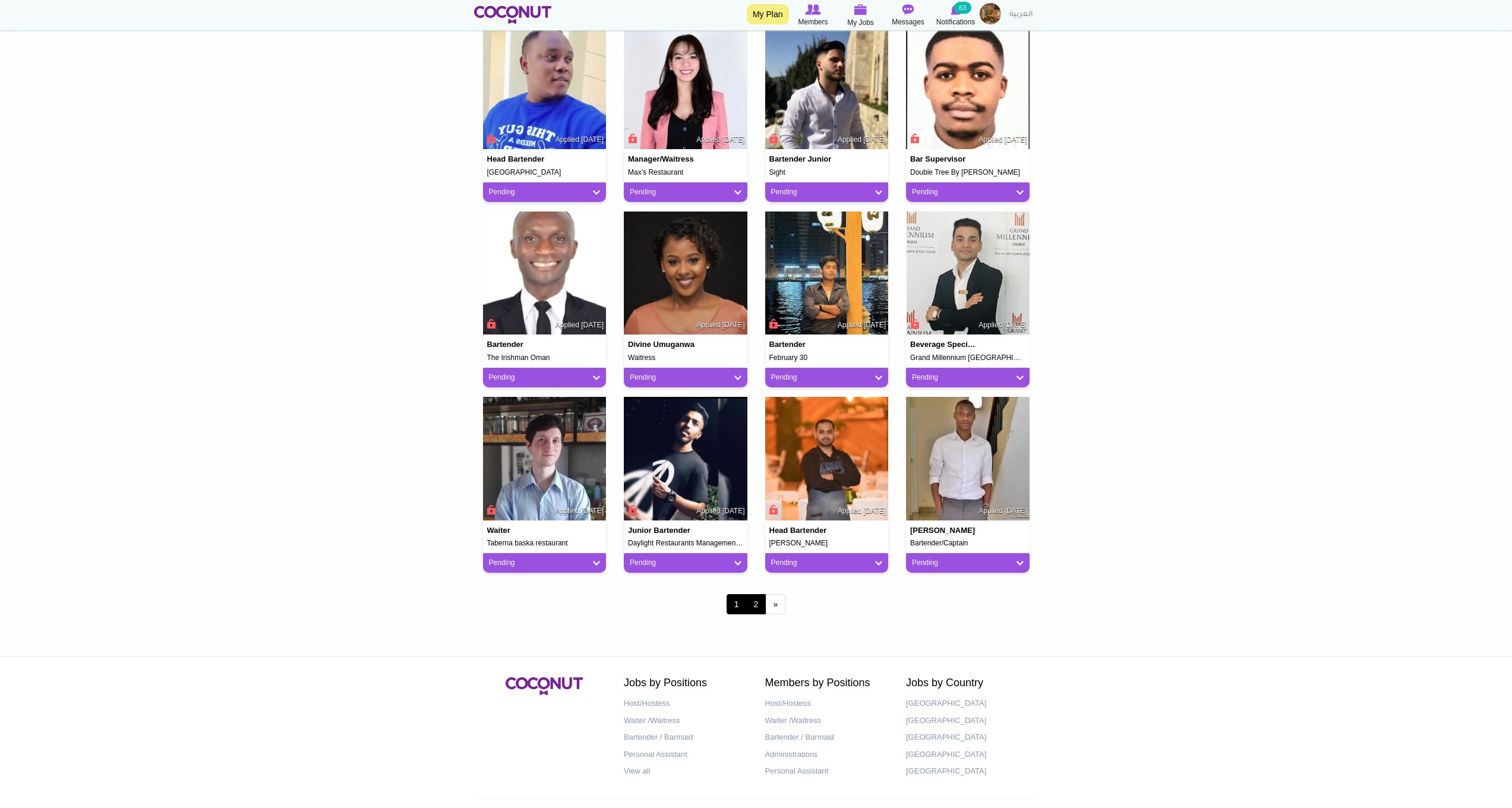
click at [752, 597] on link "2" at bounding box center [757, 604] width 21 height 21
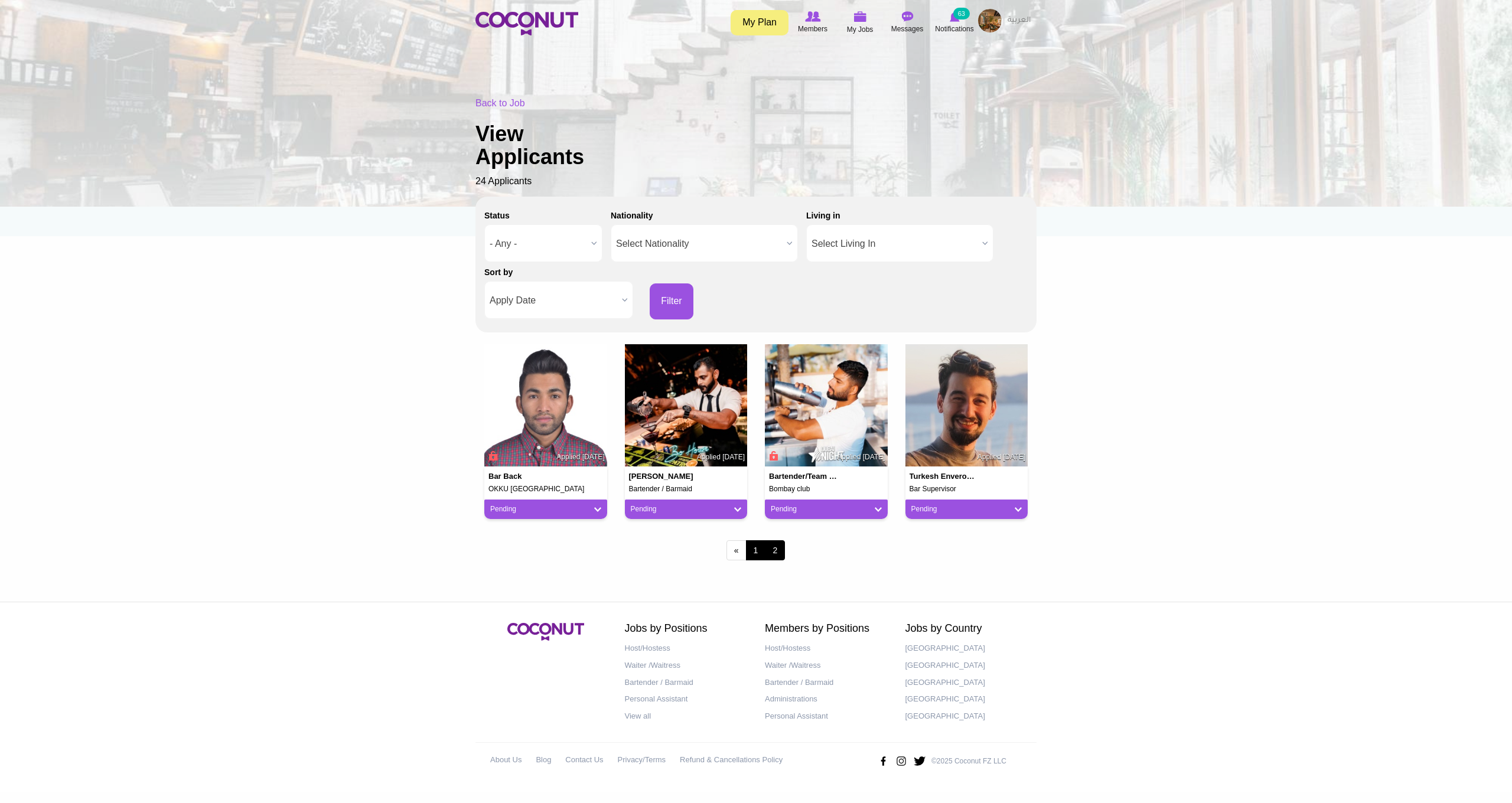
click at [749, 549] on link "1" at bounding box center [756, 551] width 20 height 20
